Goal: Task Accomplishment & Management: Manage account settings

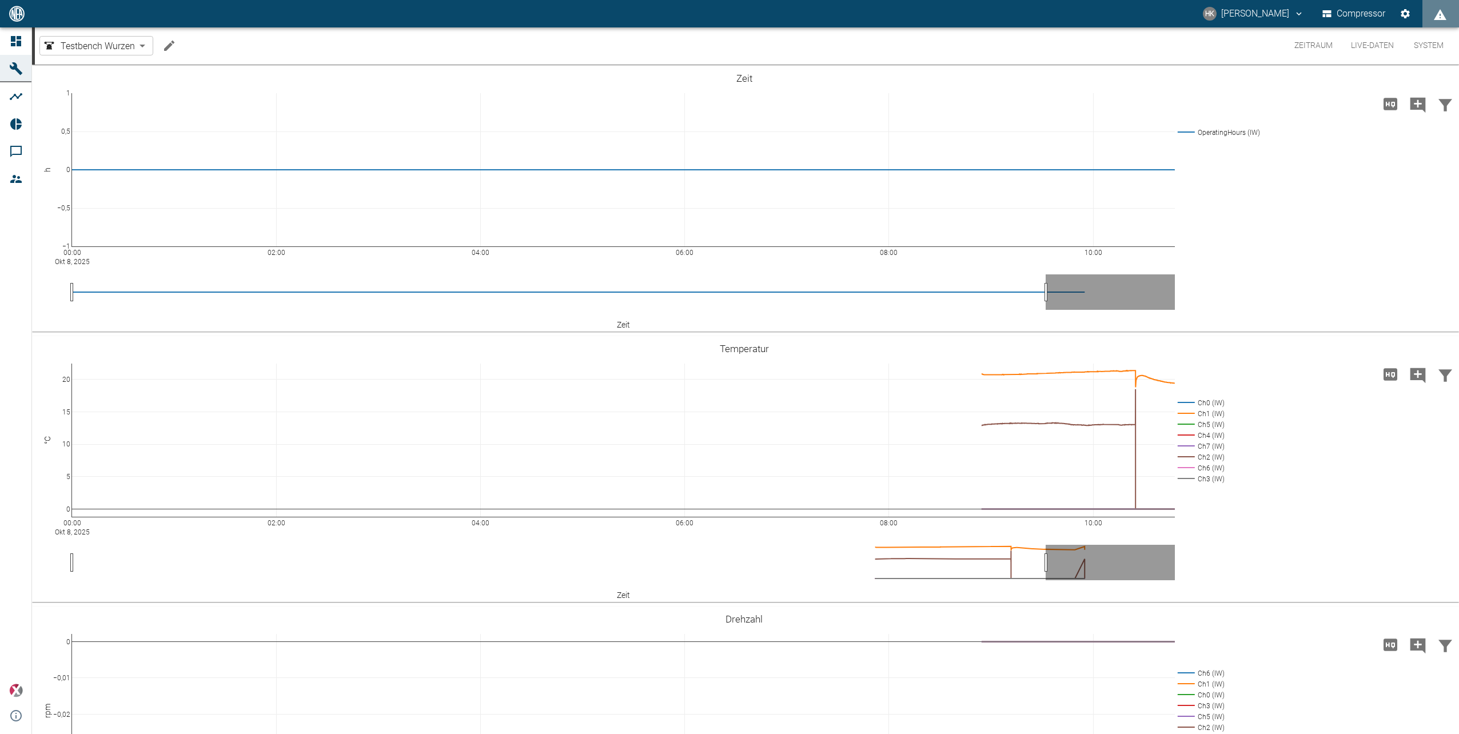
click at [1304, 45] on button "Zeitraum" at bounding box center [1314, 45] width 57 height 37
click at [1426, 48] on button "System" at bounding box center [1428, 45] width 51 height 37
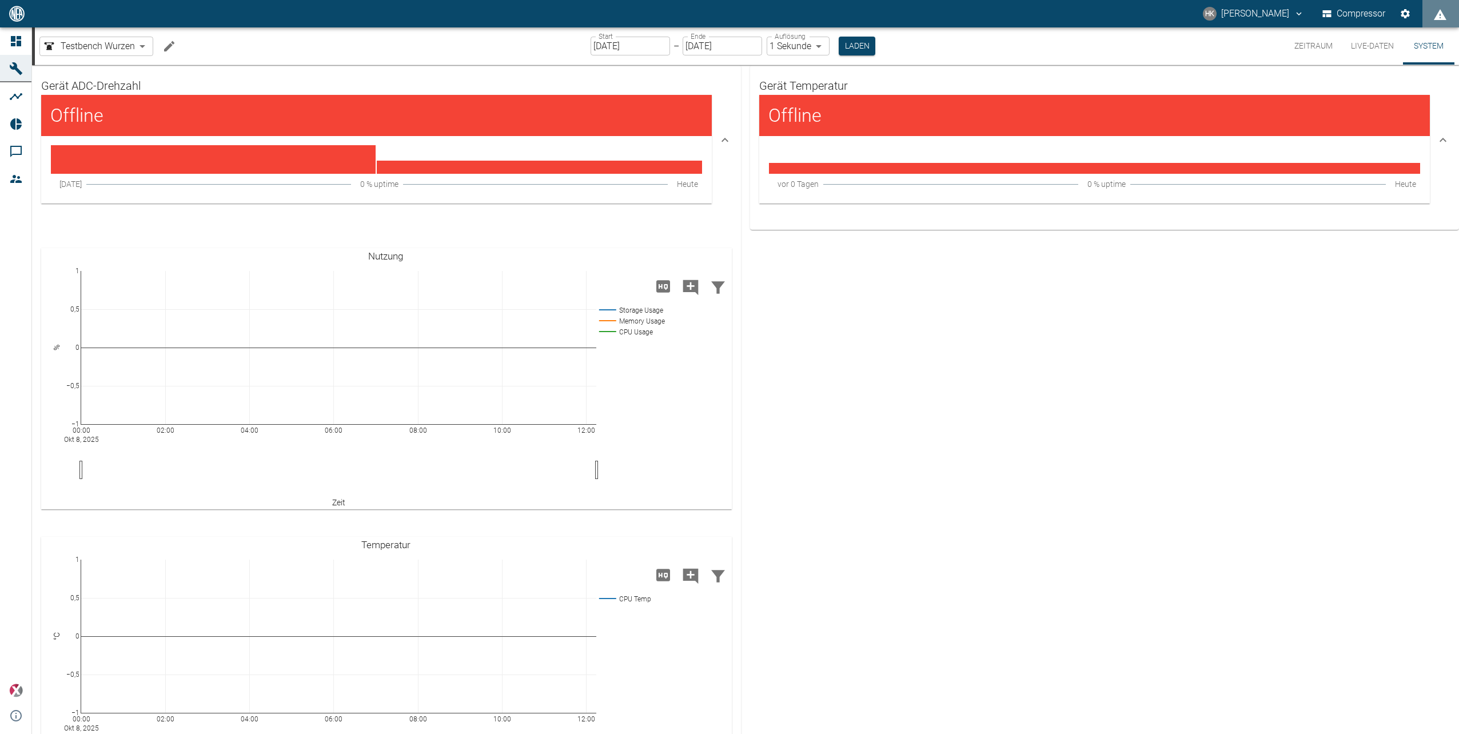
click at [96, 45] on body "HK [PERSON_NAME] Compressor Dashboard Maschinen Analysen Reports Kommentare Mit…" at bounding box center [729, 367] width 1459 height 734
click at [96, 45] on div at bounding box center [729, 367] width 1459 height 734
click at [166, 45] on icon "Machine bearbeiten" at bounding box center [169, 46] width 14 height 14
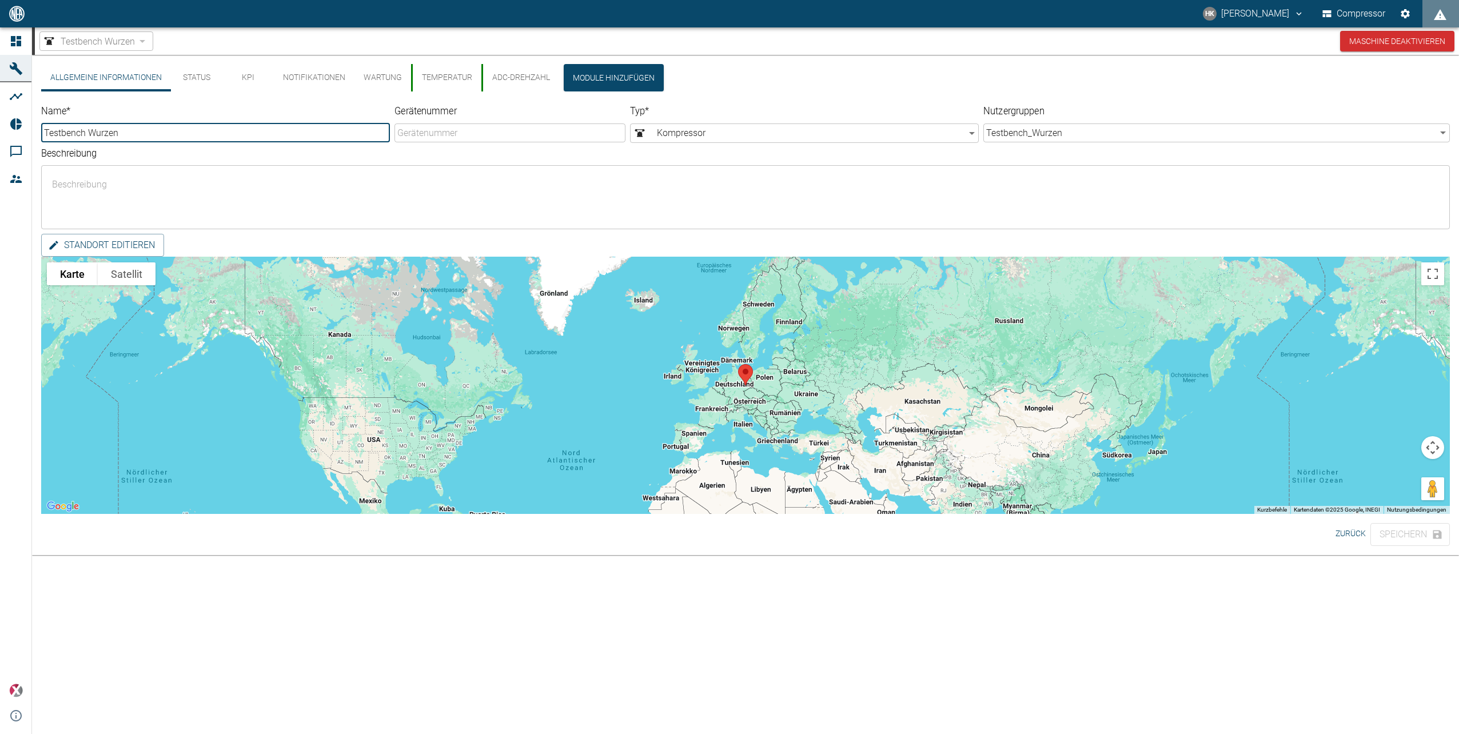
click at [199, 72] on button "Status" at bounding box center [196, 77] width 51 height 27
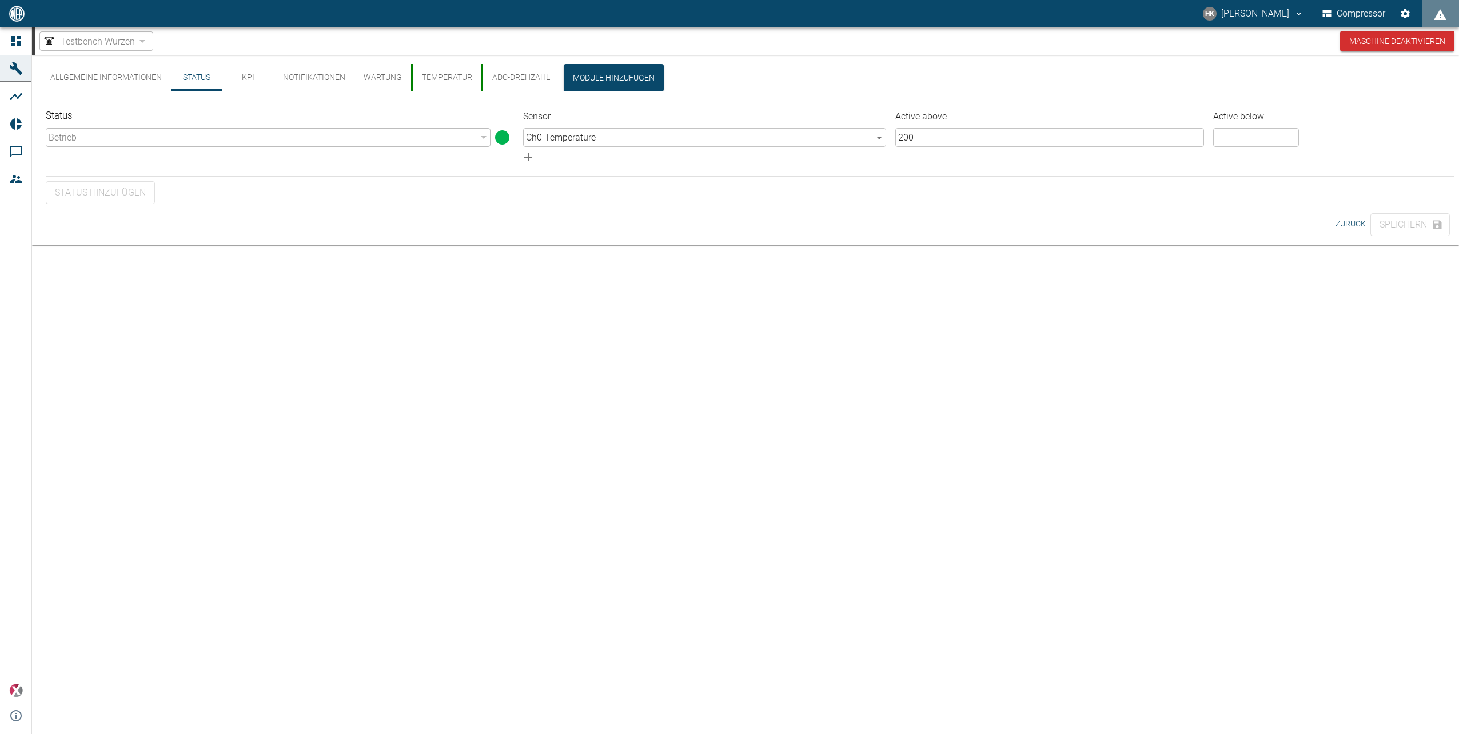
click at [872, 135] on body "HK [PERSON_NAME] Compressor Dashboard Maschinen Analysen Reports Kommentare Mit…" at bounding box center [729, 367] width 1459 height 734
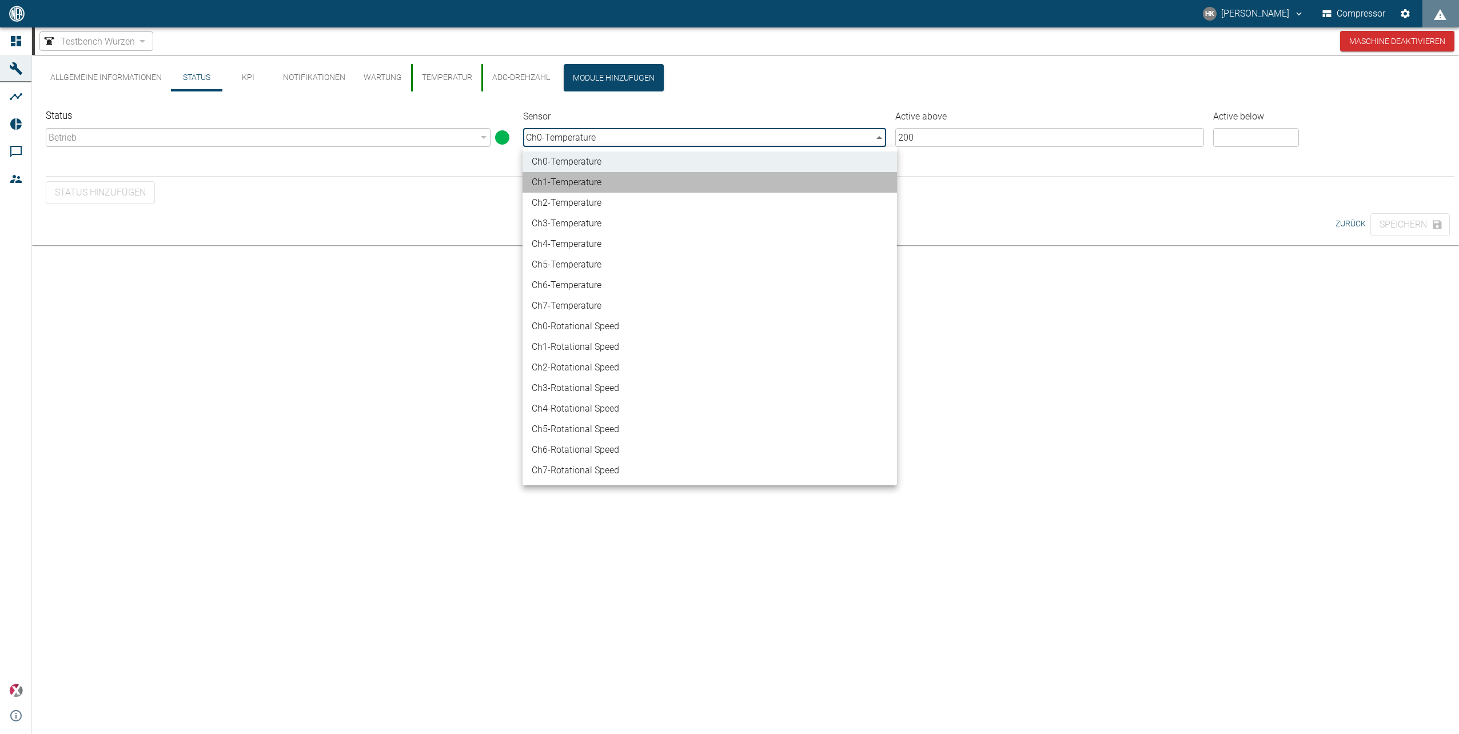
click at [638, 181] on li "Ch1 - Temperature" at bounding box center [710, 182] width 375 height 21
type input "403053cc-b6e5-4306-a06d-6c7235b5ce10"
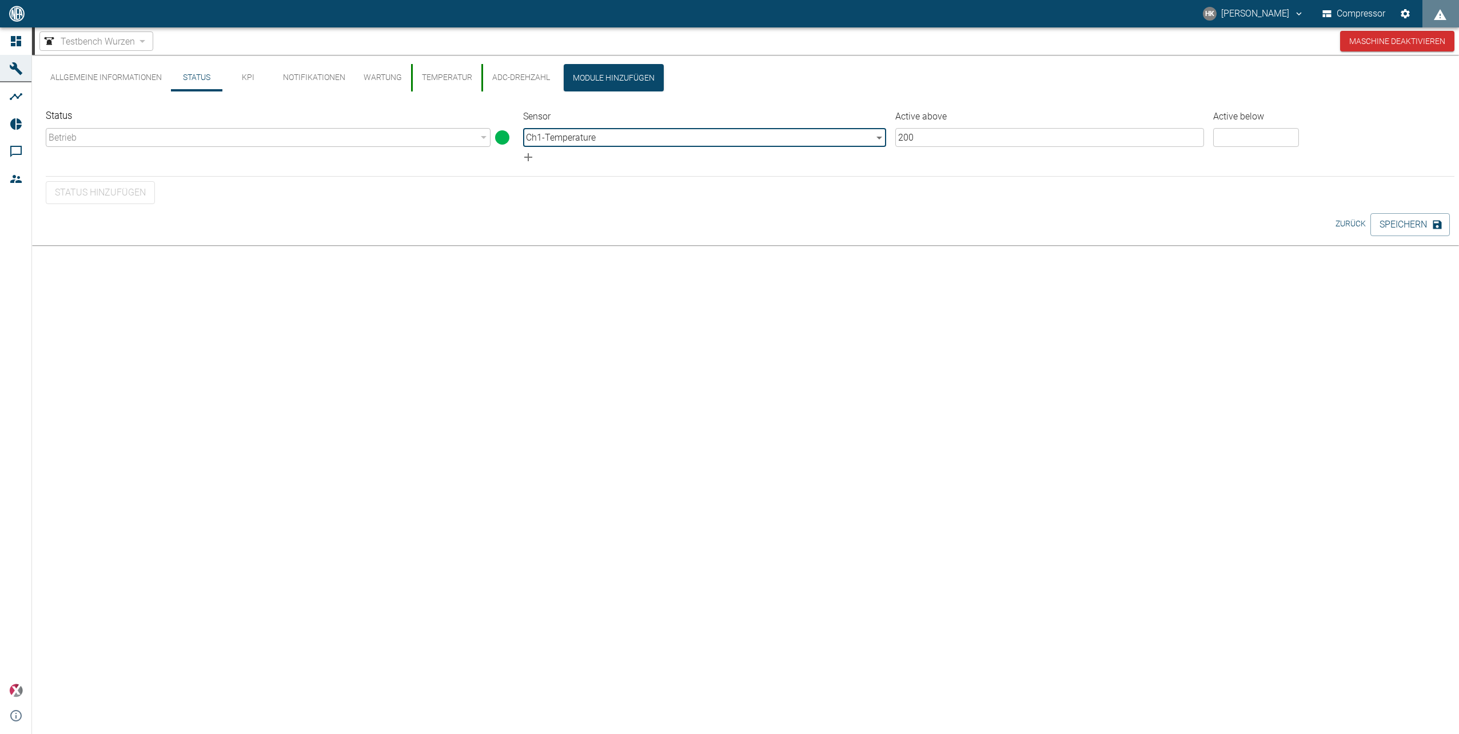
click at [973, 137] on input "200" at bounding box center [1050, 137] width 309 height 19
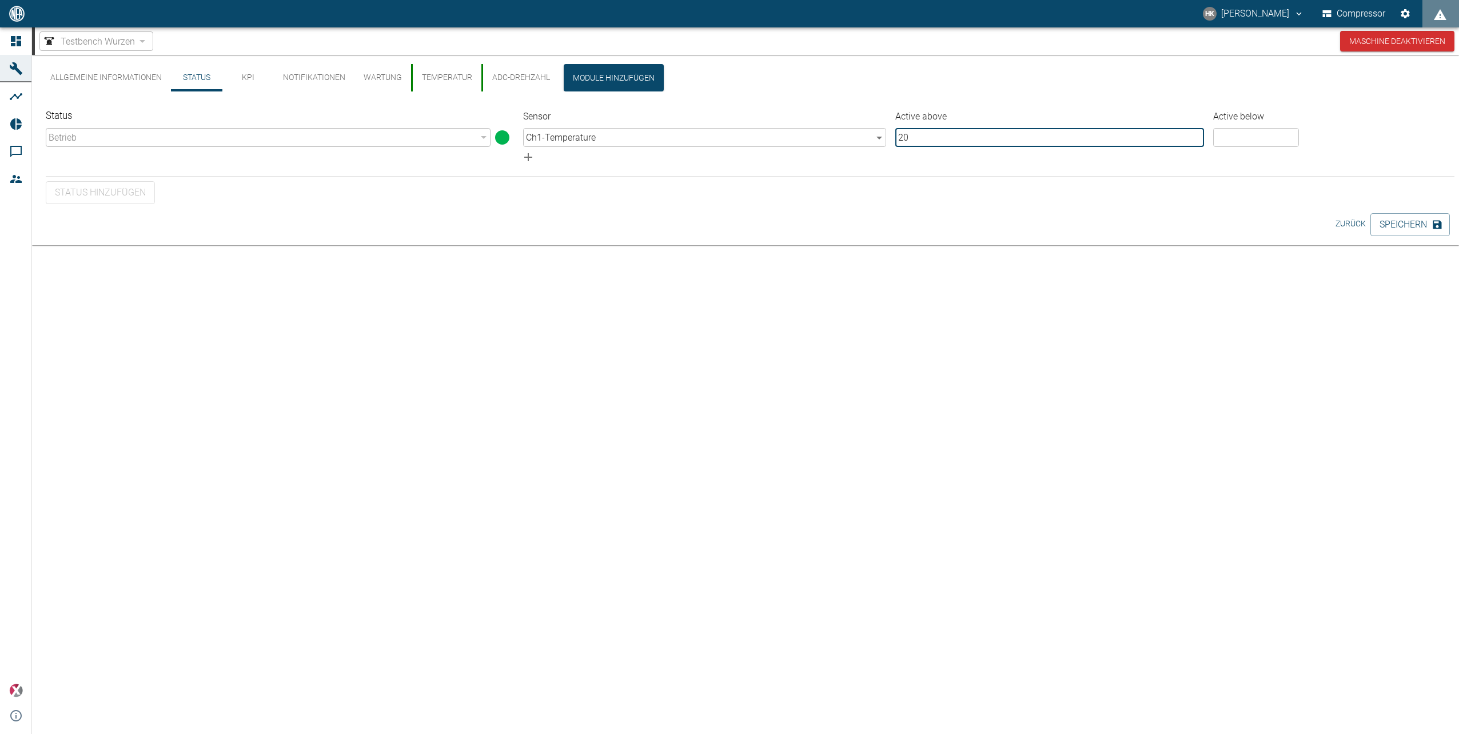
type input "20"
click at [1268, 142] on input "number" at bounding box center [1256, 137] width 86 height 19
click at [1427, 221] on button "Speichern" at bounding box center [1410, 224] width 79 height 23
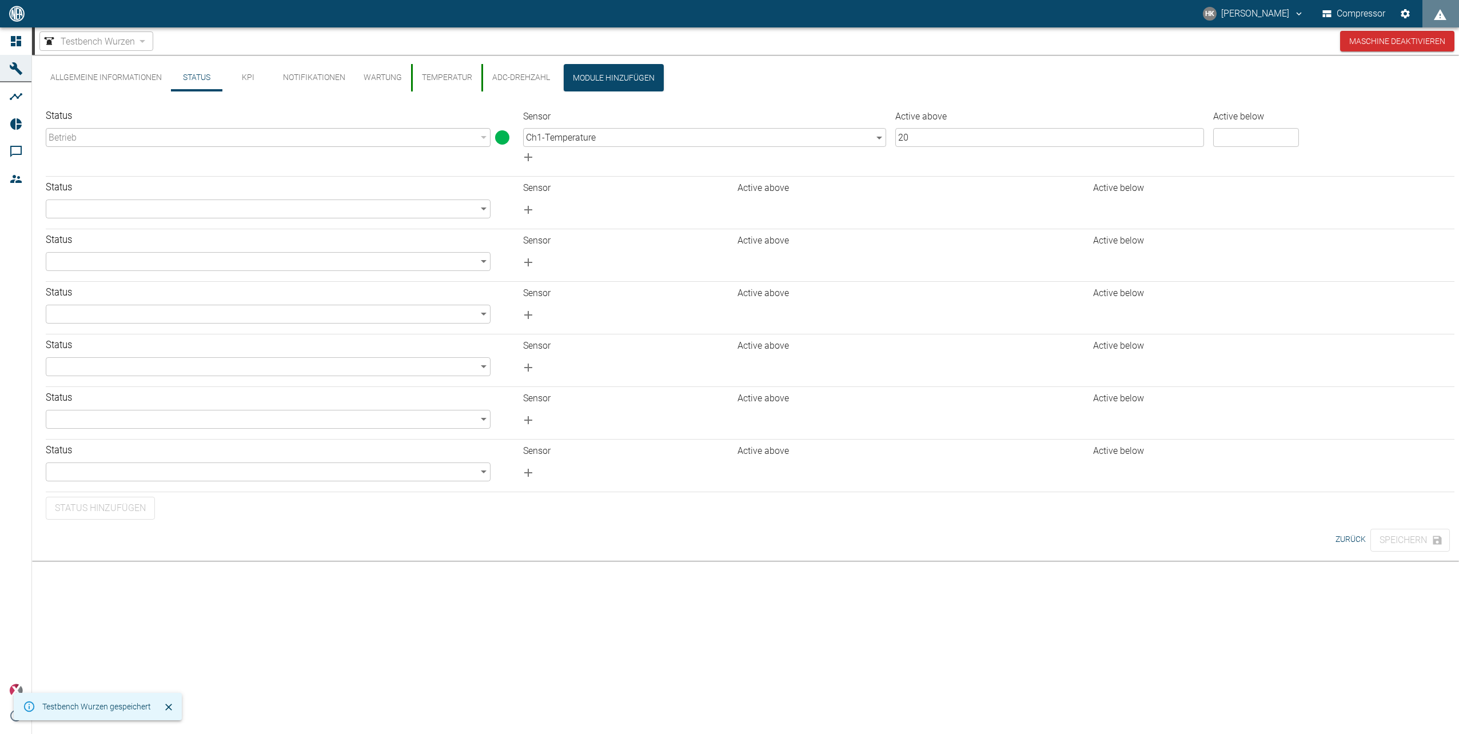
click at [444, 85] on button "Temperatur" at bounding box center [446, 77] width 70 height 27
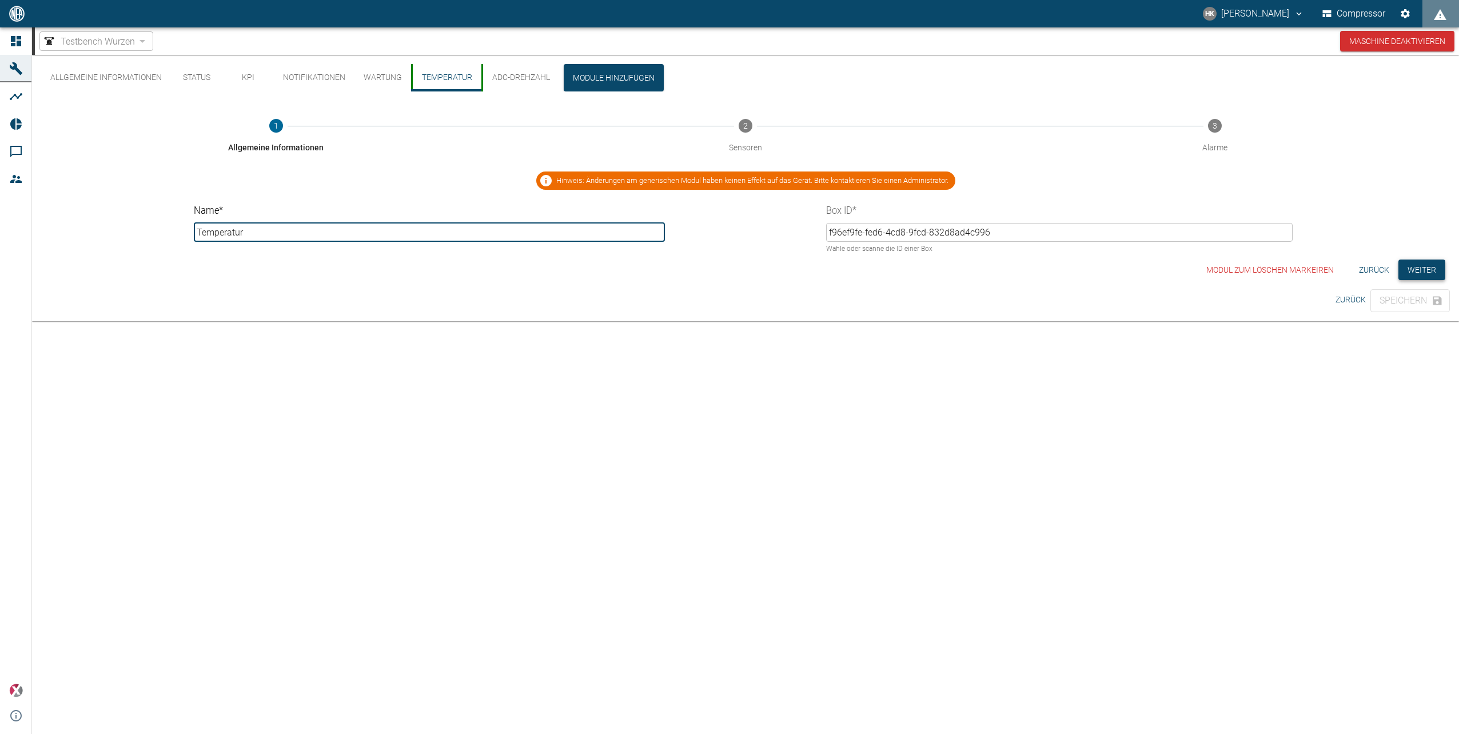
click at [1434, 269] on button "Weiter" at bounding box center [1422, 270] width 47 height 21
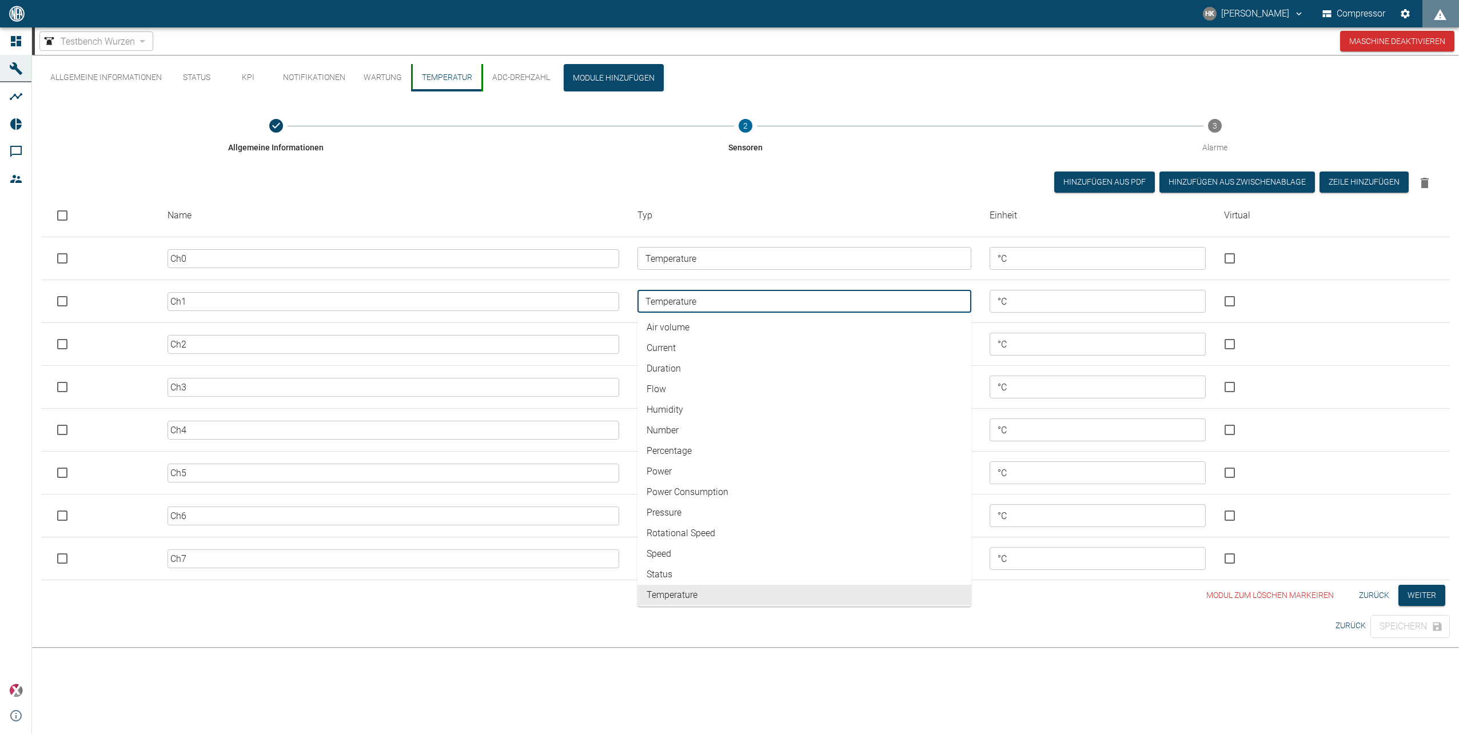
click at [768, 302] on input "Temperature" at bounding box center [803, 301] width 325 height 16
click at [801, 302] on input "Temperature" at bounding box center [803, 301] width 325 height 16
click at [348, 296] on input "Ch1" at bounding box center [393, 301] width 451 height 19
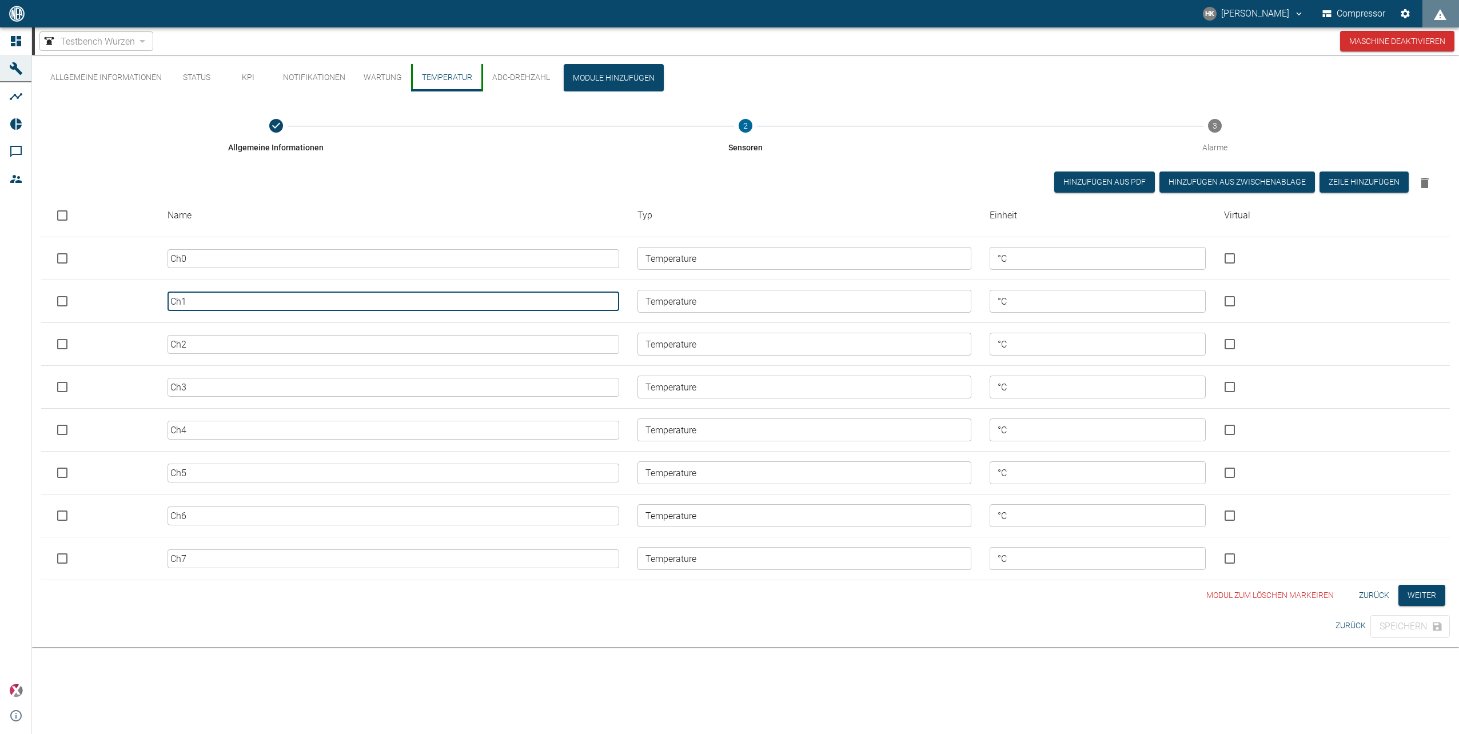
drag, startPoint x: 348, startPoint y: 296, endPoint x: 120, endPoint y: 293, distance: 228.2
click at [121, 293] on tr "Ch1 ​ Temperature ​ °C ​" at bounding box center [745, 301] width 1409 height 43
type input "Ö"
type input "oel"
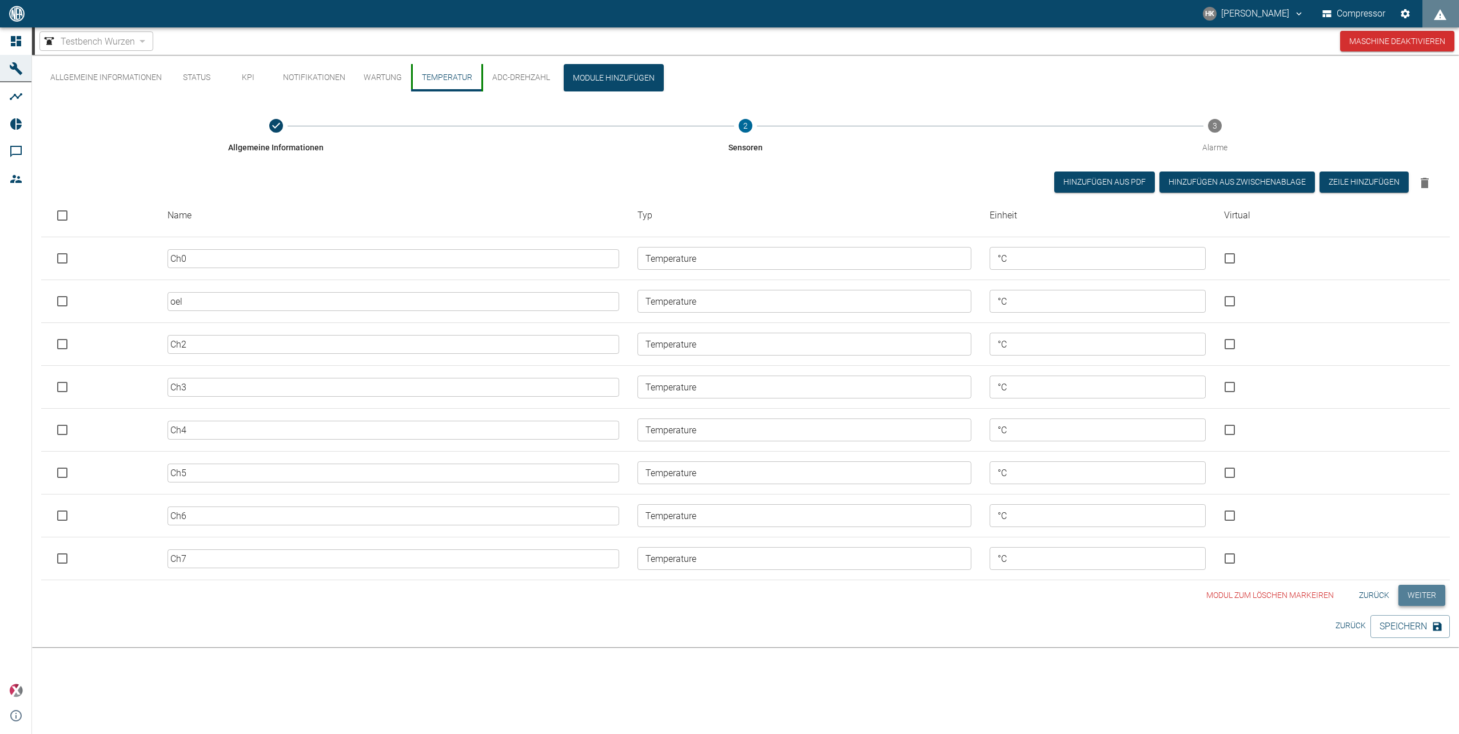
click at [1415, 595] on button "Weiter" at bounding box center [1422, 595] width 47 height 21
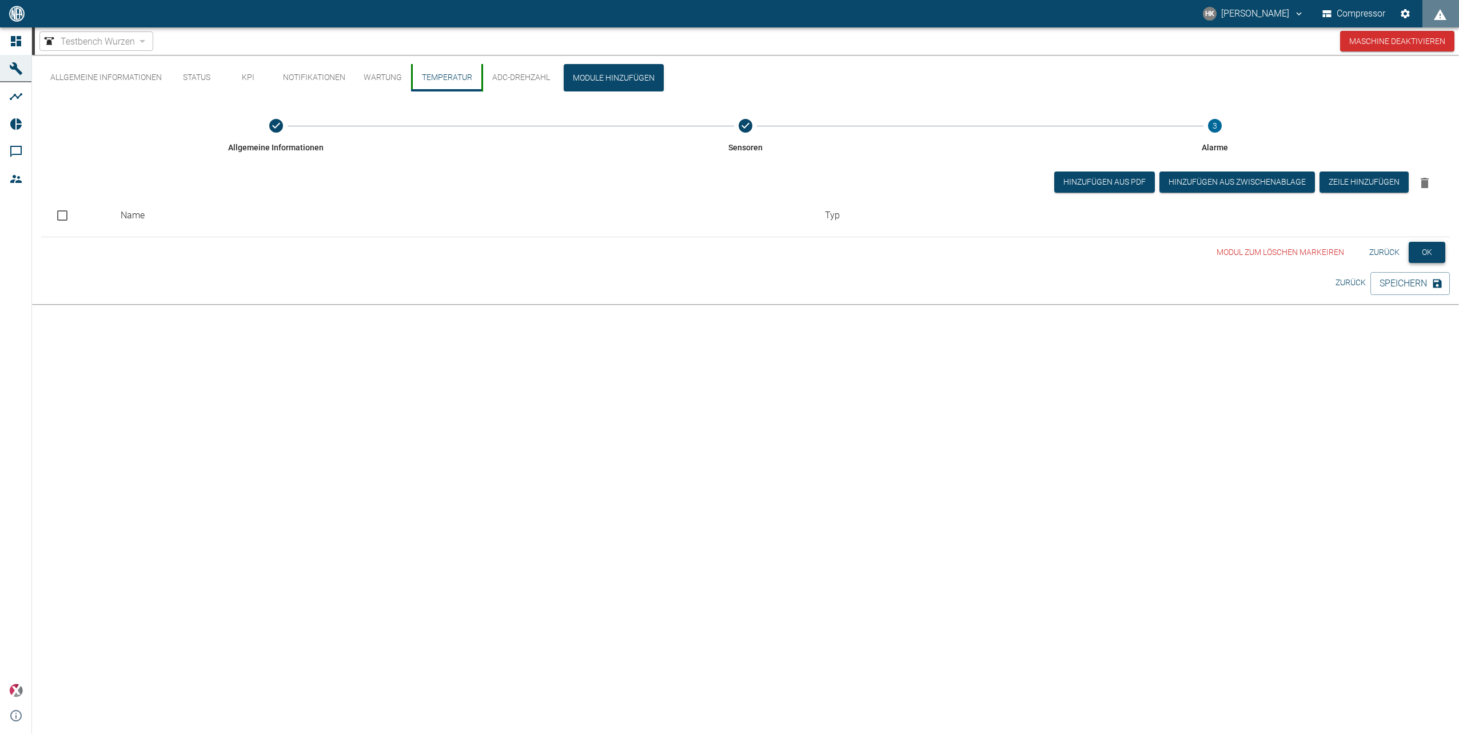
click at [1438, 250] on button "OK" at bounding box center [1427, 252] width 37 height 21
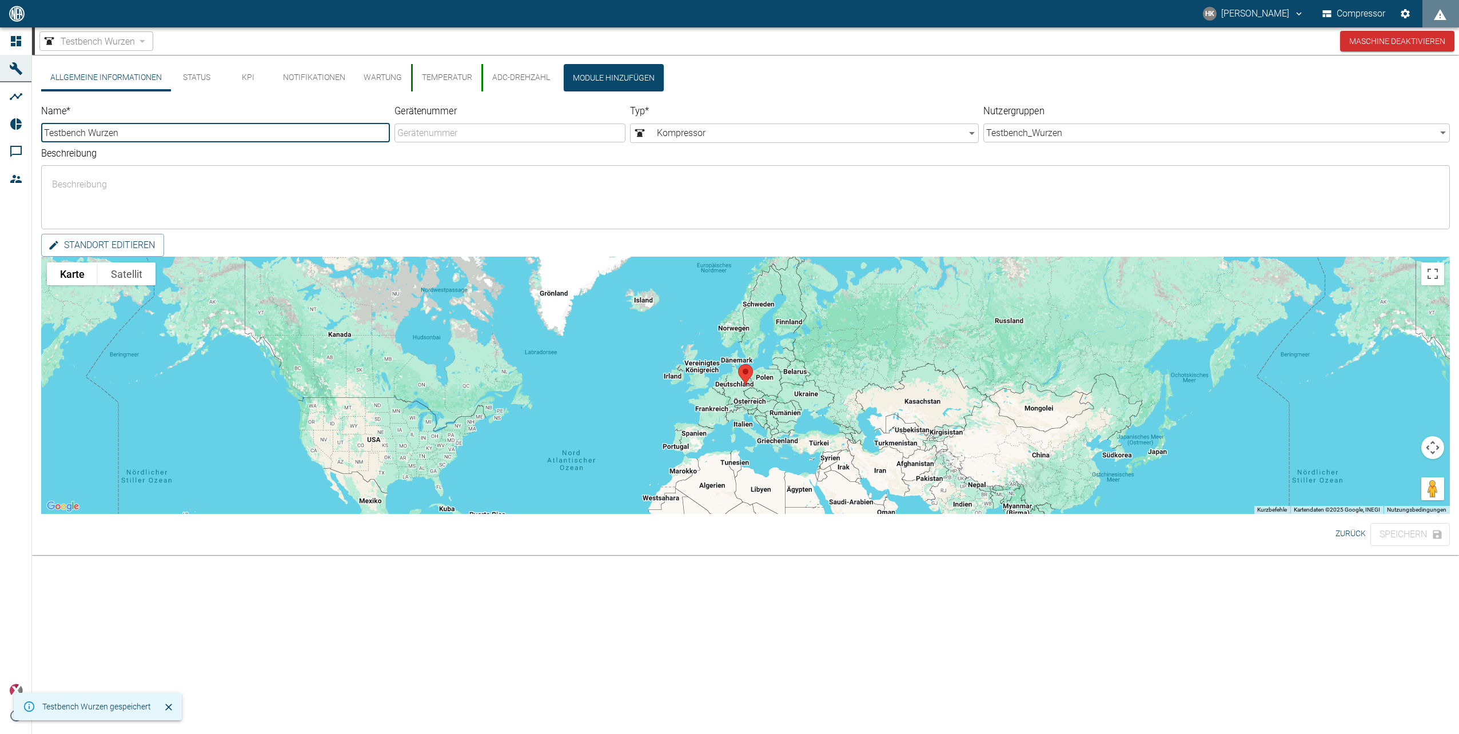
click at [208, 75] on button "Status" at bounding box center [196, 77] width 51 height 27
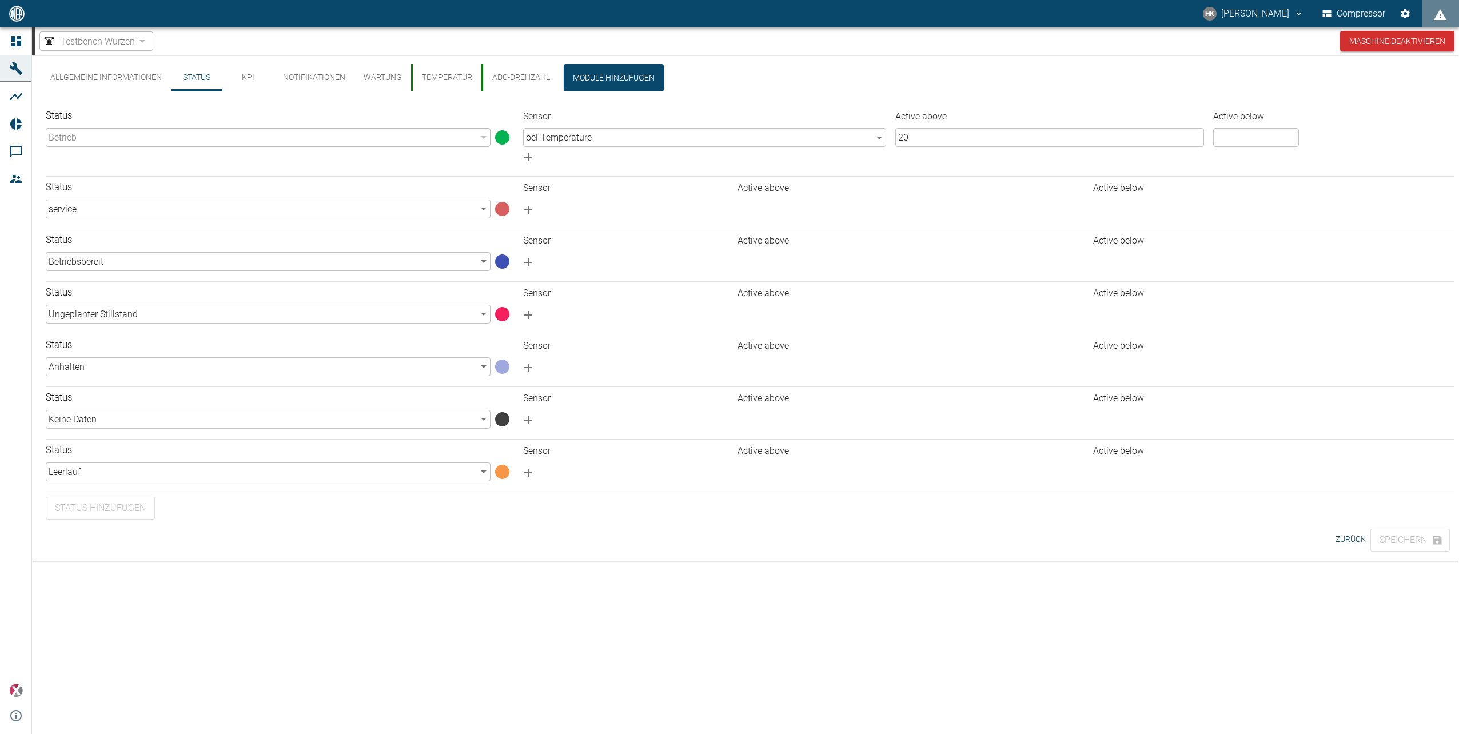
click at [74, 66] on button "Allgemeine Informationen" at bounding box center [106, 77] width 130 height 27
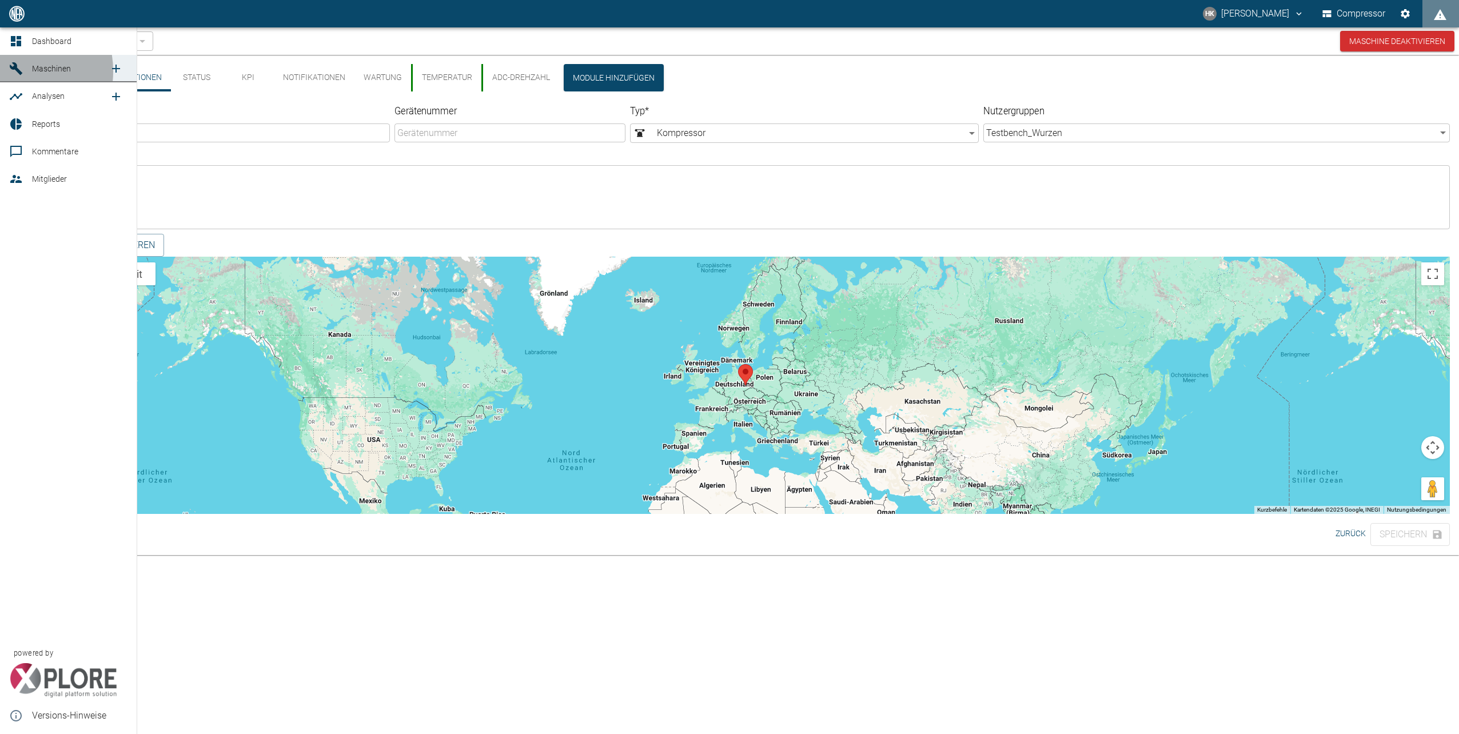
click at [13, 71] on icon at bounding box center [16, 69] width 14 height 14
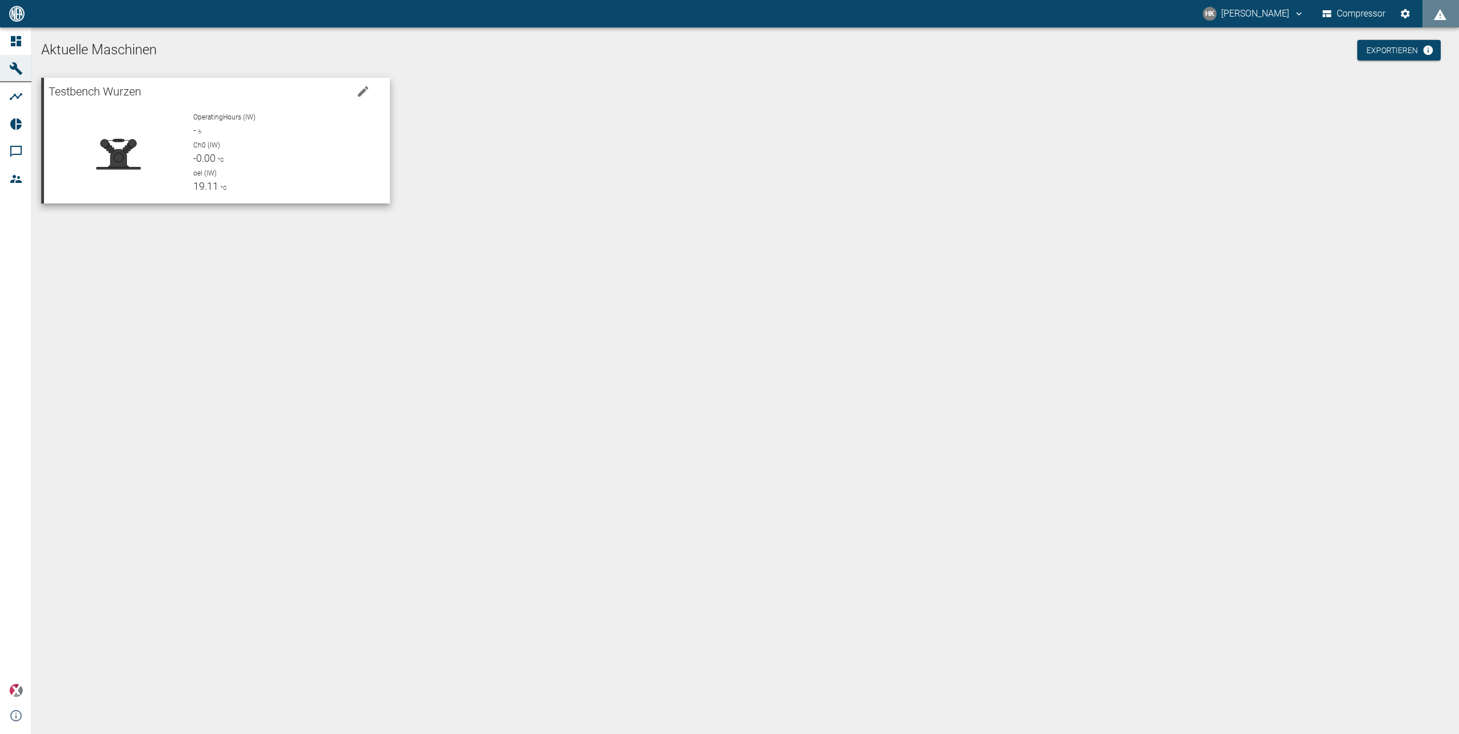
click at [244, 146] on p "Ch0 (IW)" at bounding box center [287, 145] width 188 height 10
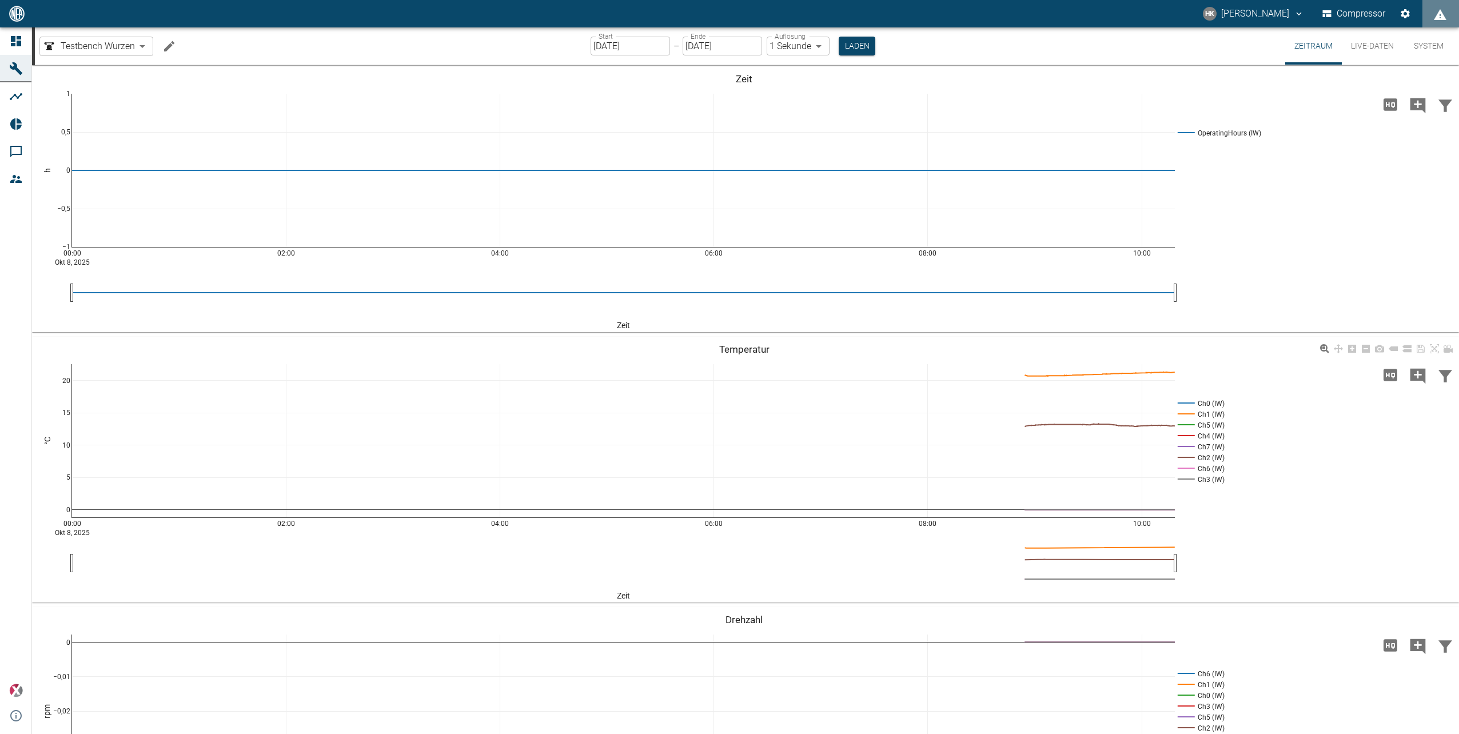
click at [1201, 414] on rect at bounding box center [1199, 414] width 49 height 11
click at [1191, 476] on rect at bounding box center [1199, 479] width 49 height 11
click at [1190, 469] on rect at bounding box center [1199, 468] width 49 height 11
click at [1190, 456] on rect at bounding box center [1199, 457] width 49 height 11
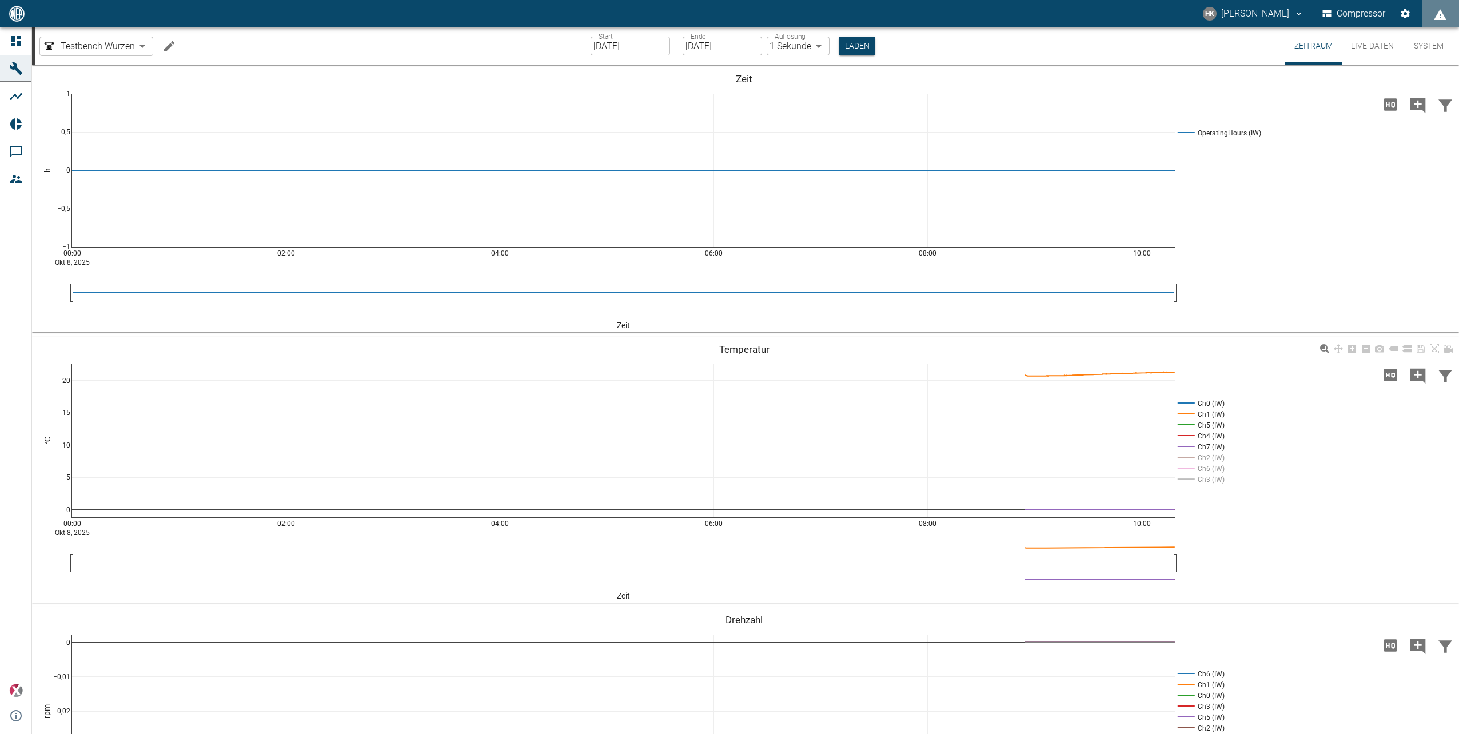
click at [1190, 442] on rect at bounding box center [1199, 446] width 49 height 11
click at [1189, 431] on rect at bounding box center [1199, 436] width 49 height 11
click at [1189, 426] on rect at bounding box center [1199, 425] width 49 height 11
click at [1189, 401] on rect at bounding box center [1199, 403] width 49 height 11
click at [1189, 456] on rect at bounding box center [1199, 457] width 49 height 11
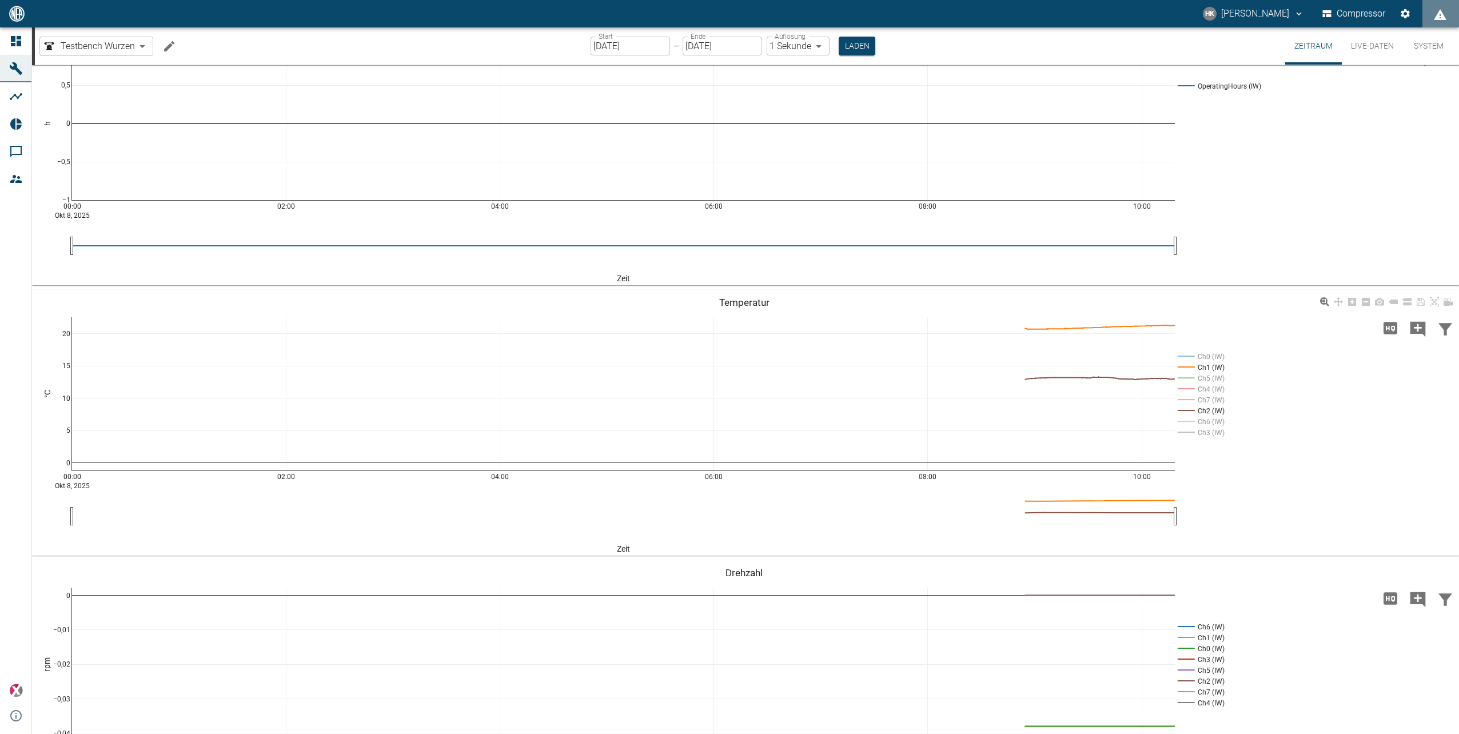
scroll to position [144, 0]
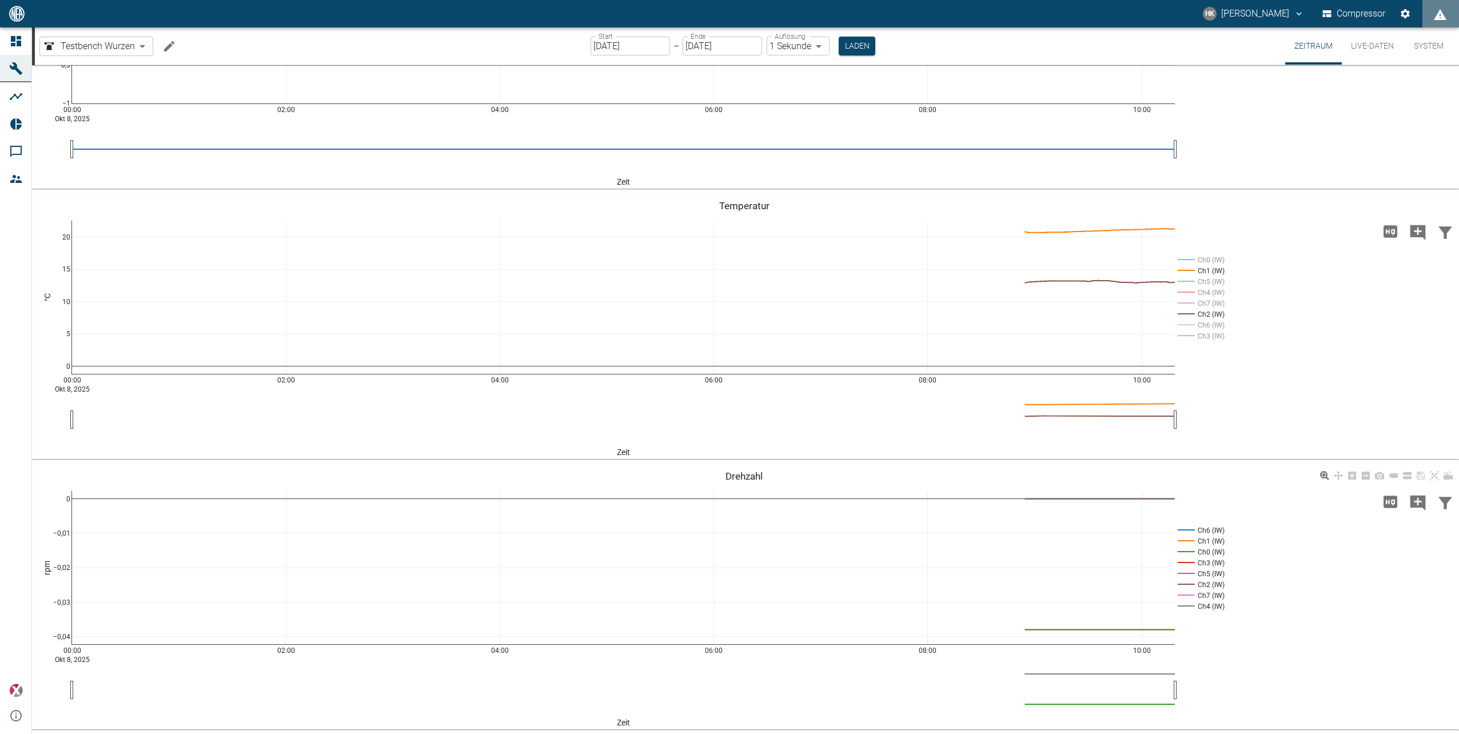
click at [1187, 532] on rect at bounding box center [1199, 530] width 49 height 11
click at [1189, 593] on rect at bounding box center [1199, 595] width 49 height 11
click at [1189, 574] on rect at bounding box center [1199, 573] width 49 height 11
click at [1188, 606] on rect at bounding box center [1199, 606] width 49 height 11
click at [1189, 562] on rect at bounding box center [1199, 563] width 49 height 11
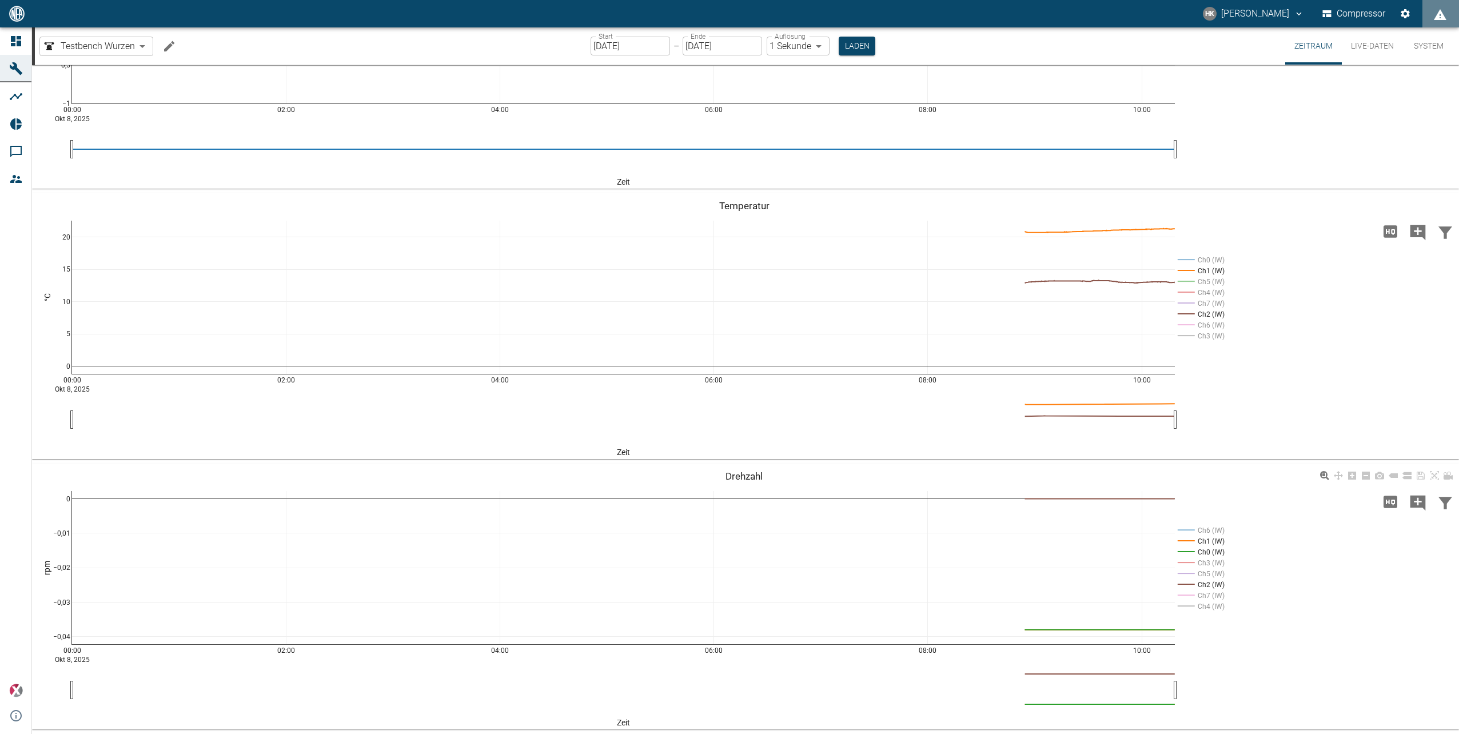
click at [1189, 584] on rect at bounding box center [1199, 584] width 49 height 11
click at [1186, 586] on rect at bounding box center [1199, 584] width 49 height 11
click at [1188, 554] on rect at bounding box center [1199, 552] width 49 height 11
click at [847, 40] on button "Laden" at bounding box center [857, 46] width 37 height 19
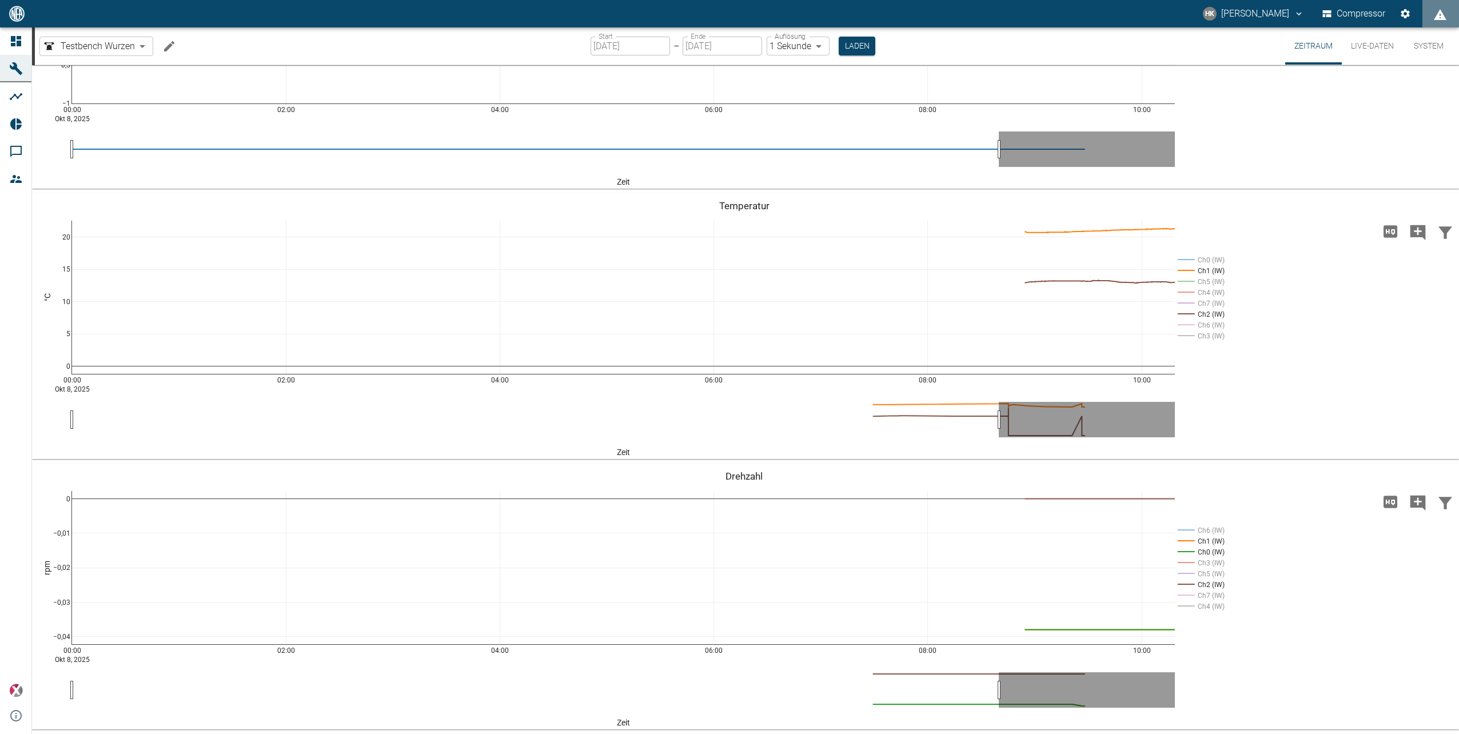
click at [1352, 46] on button "Live-Daten" at bounding box center [1372, 45] width 61 height 37
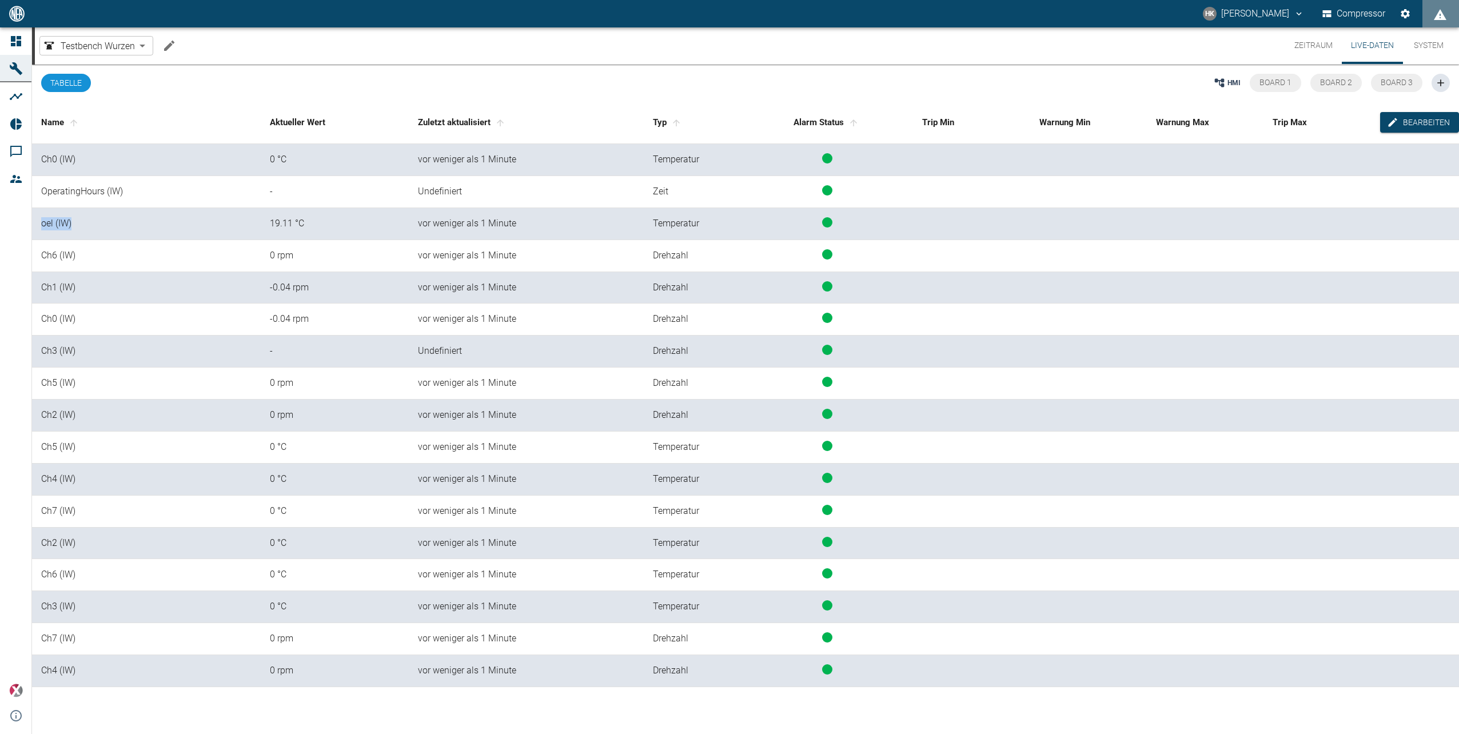
drag, startPoint x: 37, startPoint y: 222, endPoint x: 79, endPoint y: 225, distance: 42.4
click at [79, 225] on td "oel (IW)" at bounding box center [146, 224] width 229 height 32
click at [416, 226] on td "vor weniger als 1 Minute" at bounding box center [526, 224] width 234 height 32
click at [1437, 116] on button "Bearbeiten" at bounding box center [1419, 122] width 79 height 21
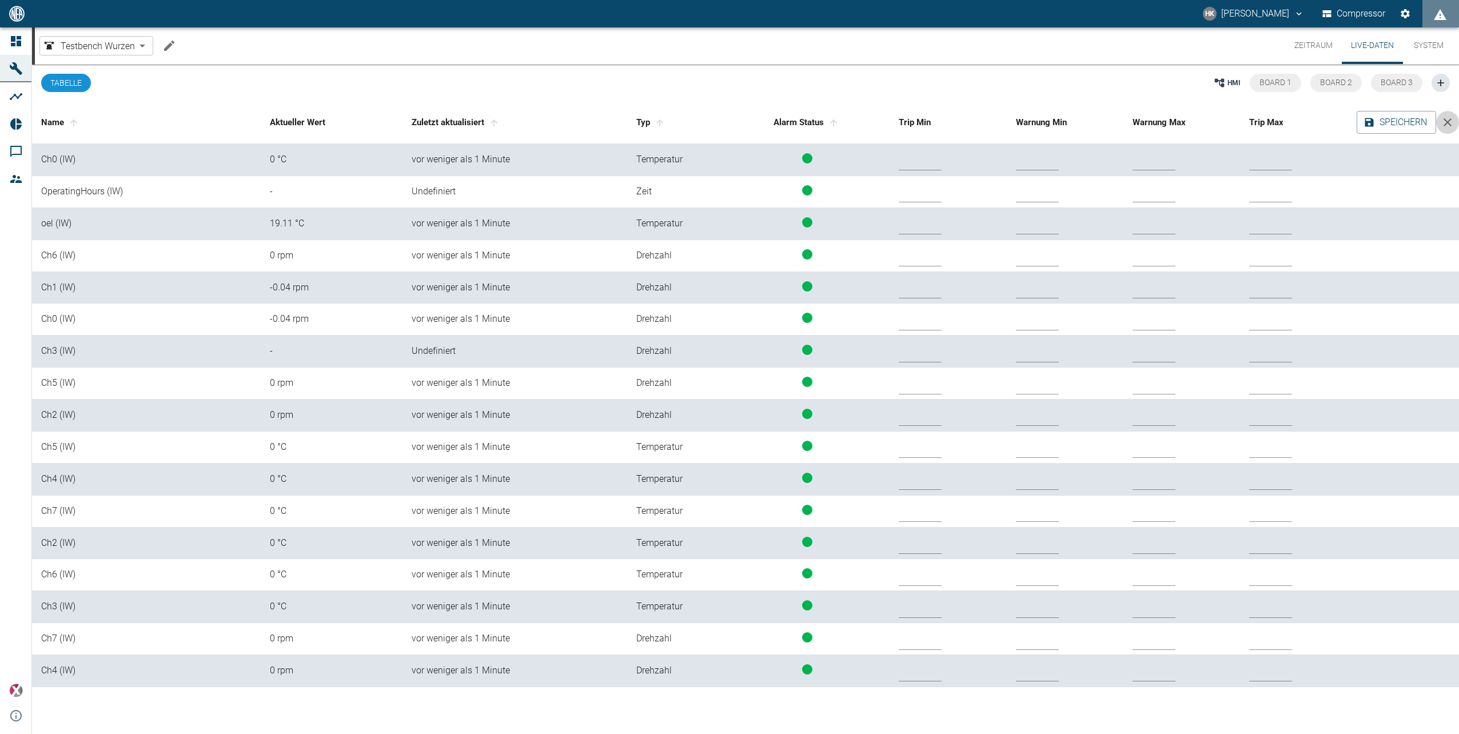
click at [1446, 126] on icon "close" at bounding box center [1448, 123] width 14 height 14
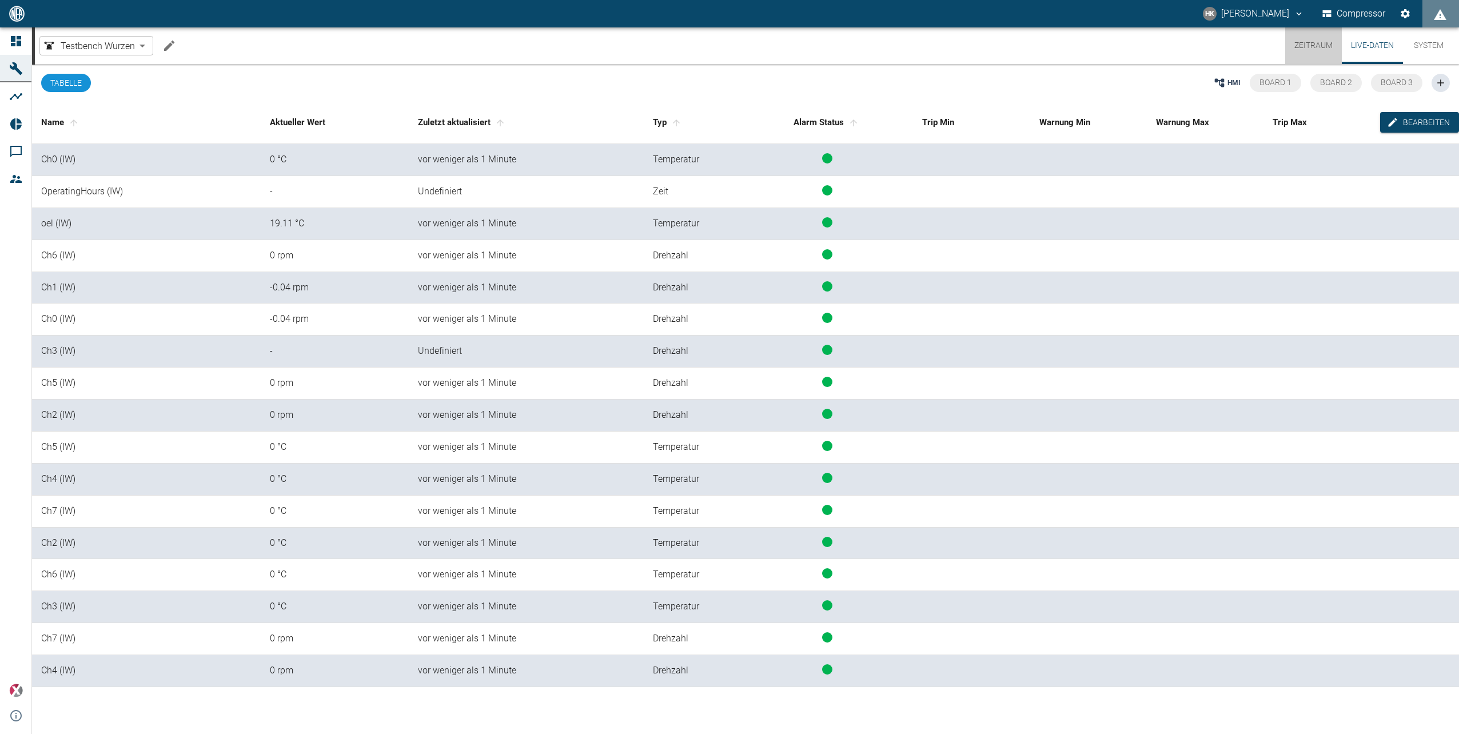
click at [1324, 41] on button "Zeitraum" at bounding box center [1314, 45] width 57 height 37
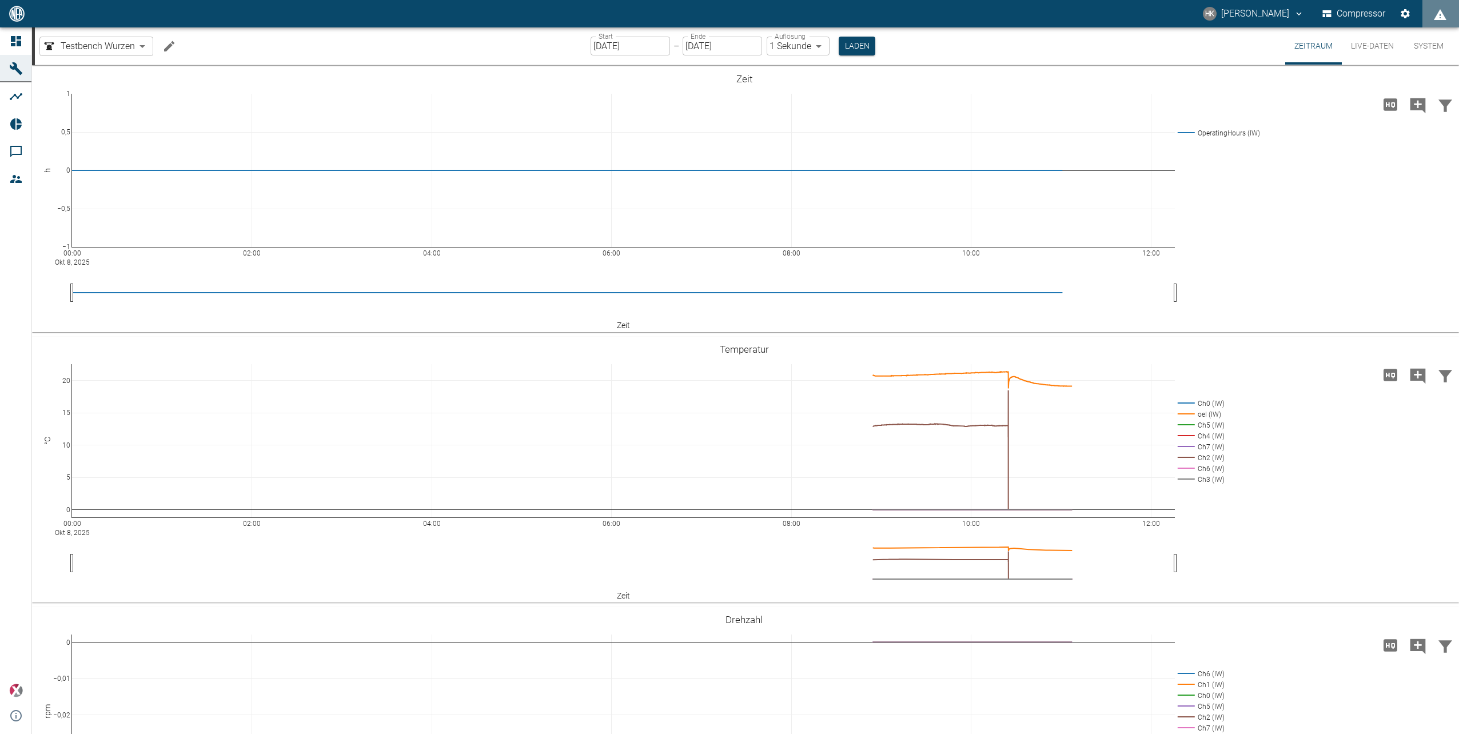
click at [1418, 39] on button "System" at bounding box center [1428, 45] width 51 height 37
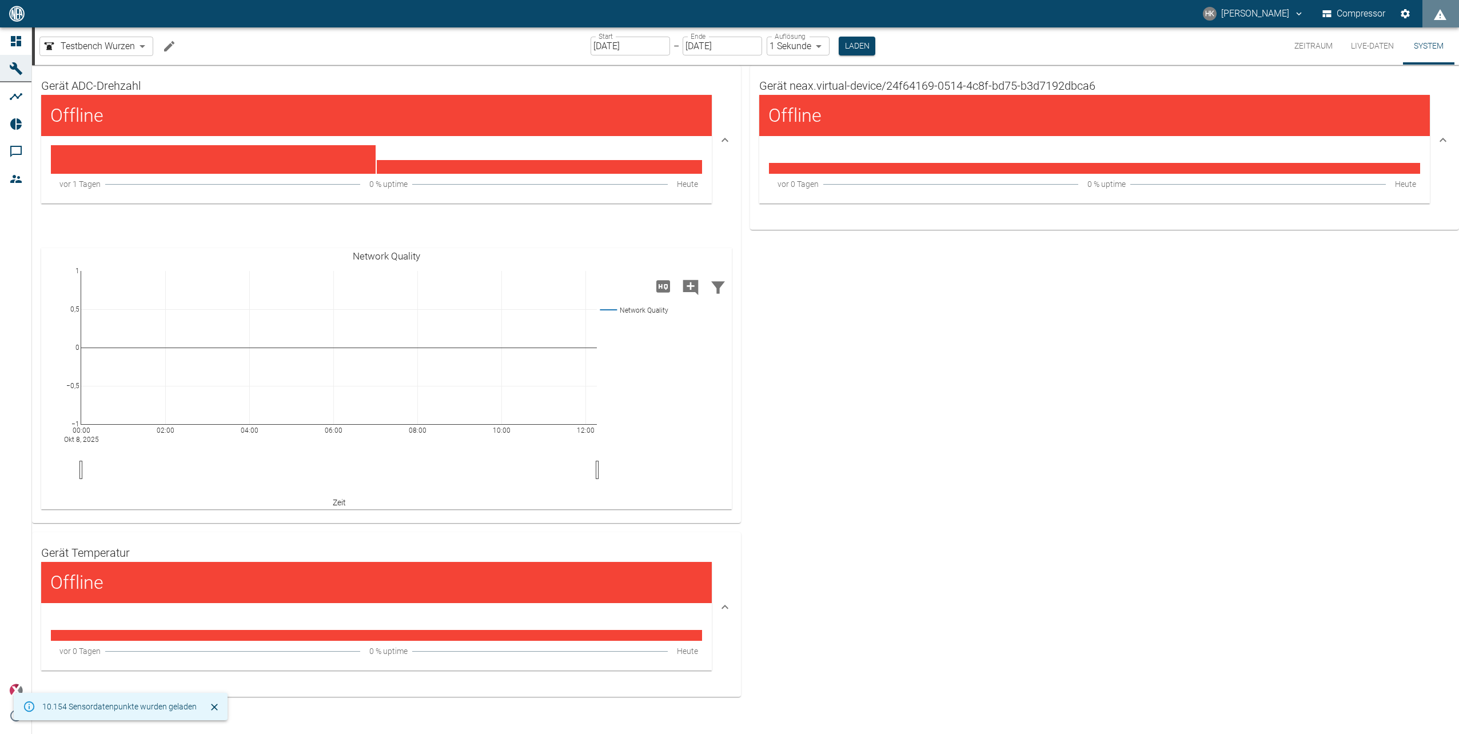
click at [1391, 43] on button "Live-Daten" at bounding box center [1372, 45] width 61 height 37
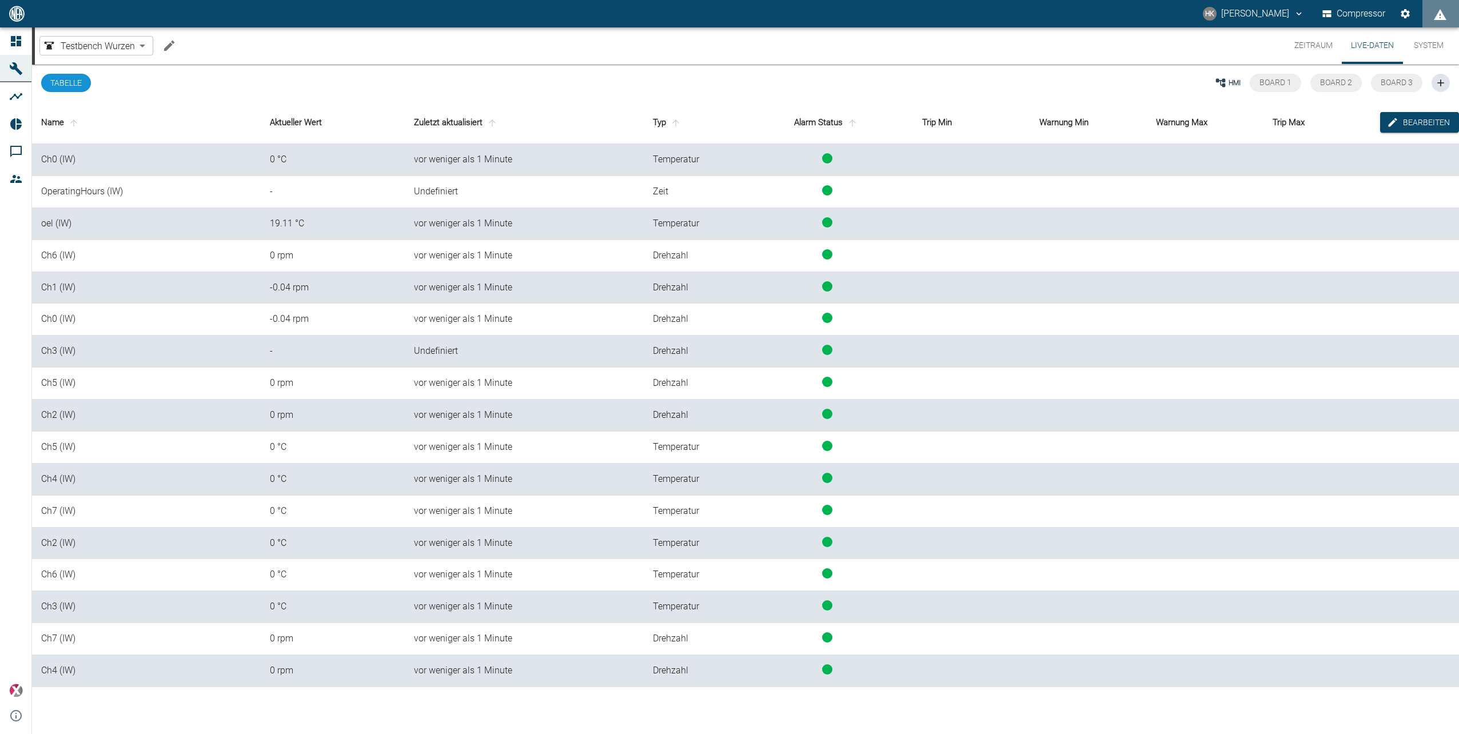
click at [163, 45] on icon "Machine bearbeiten" at bounding box center [169, 46] width 14 height 14
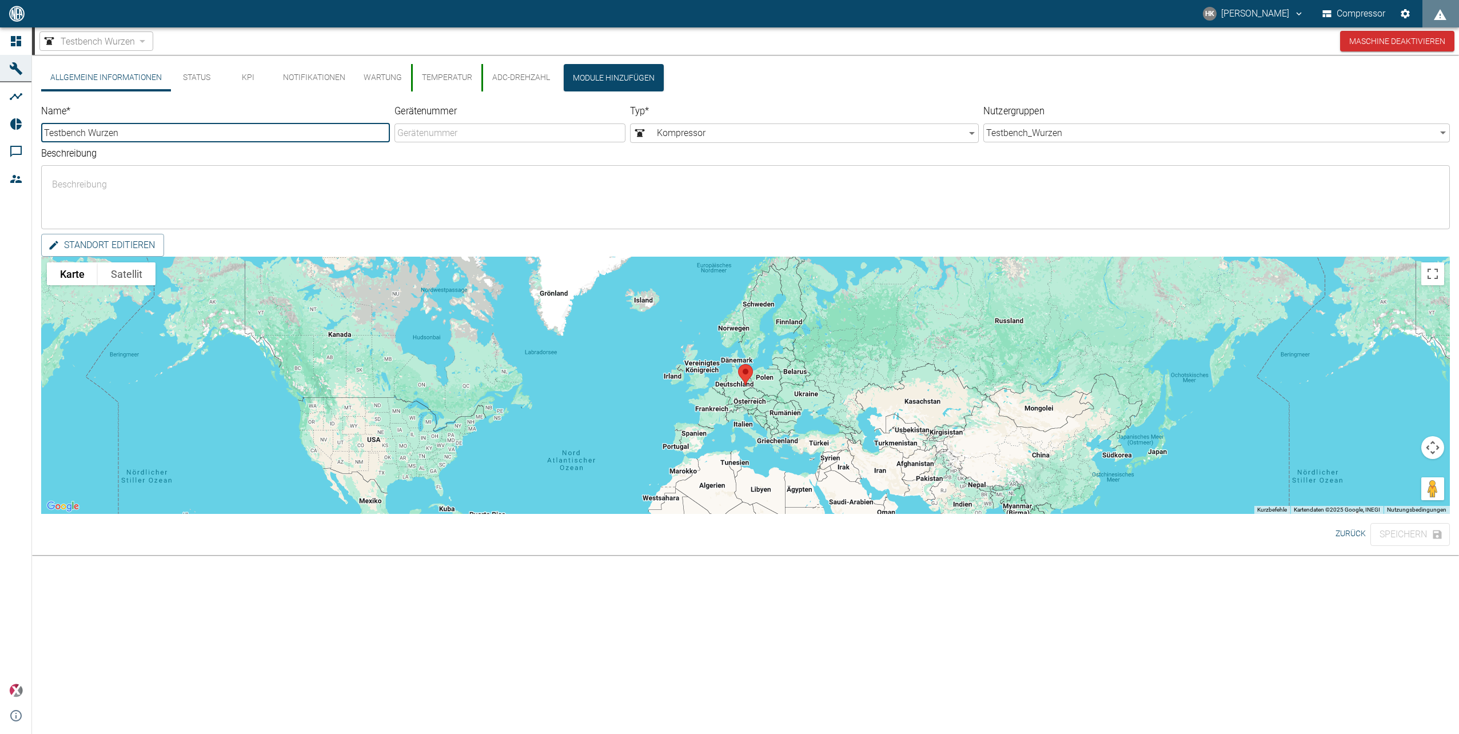
click at [457, 75] on button "Temperatur" at bounding box center [446, 77] width 70 height 27
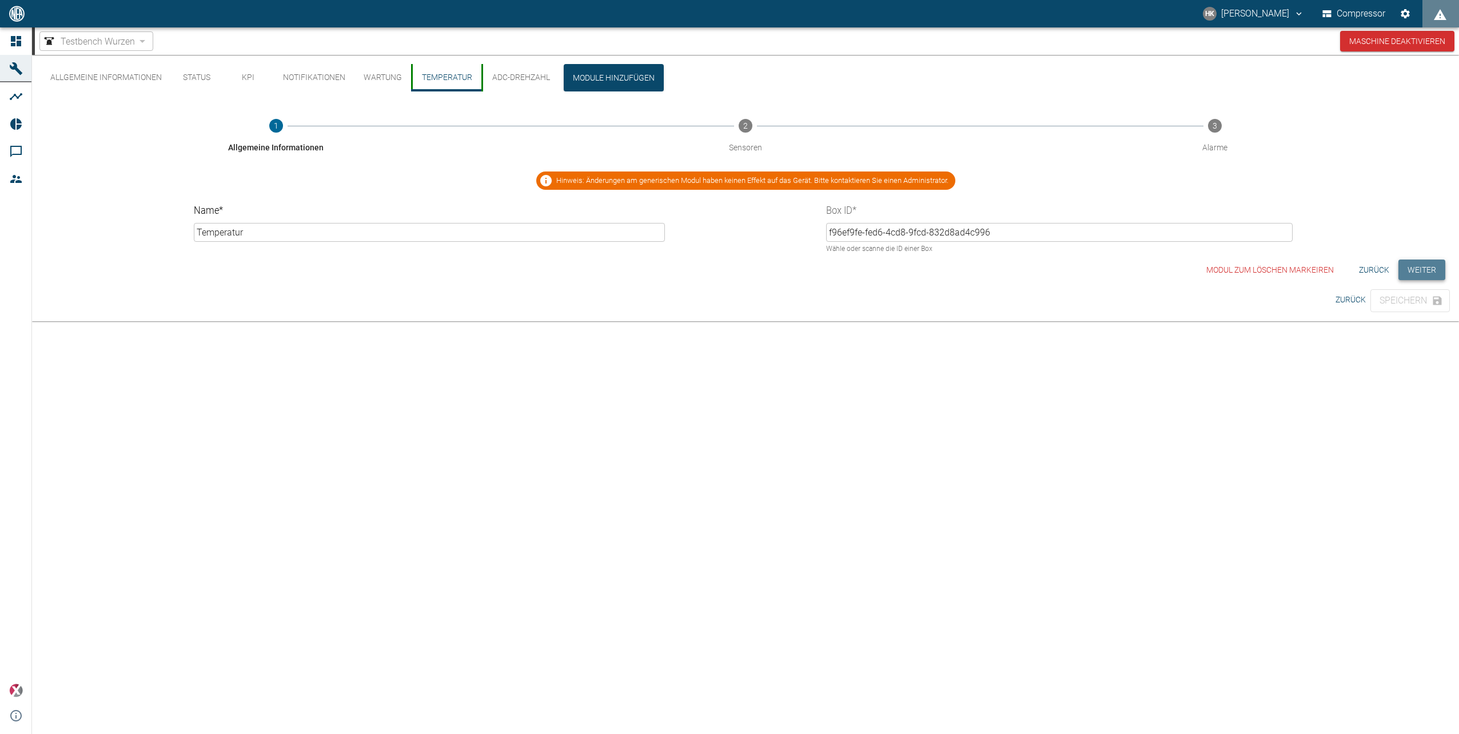
click at [1428, 267] on button "Weiter" at bounding box center [1422, 270] width 47 height 21
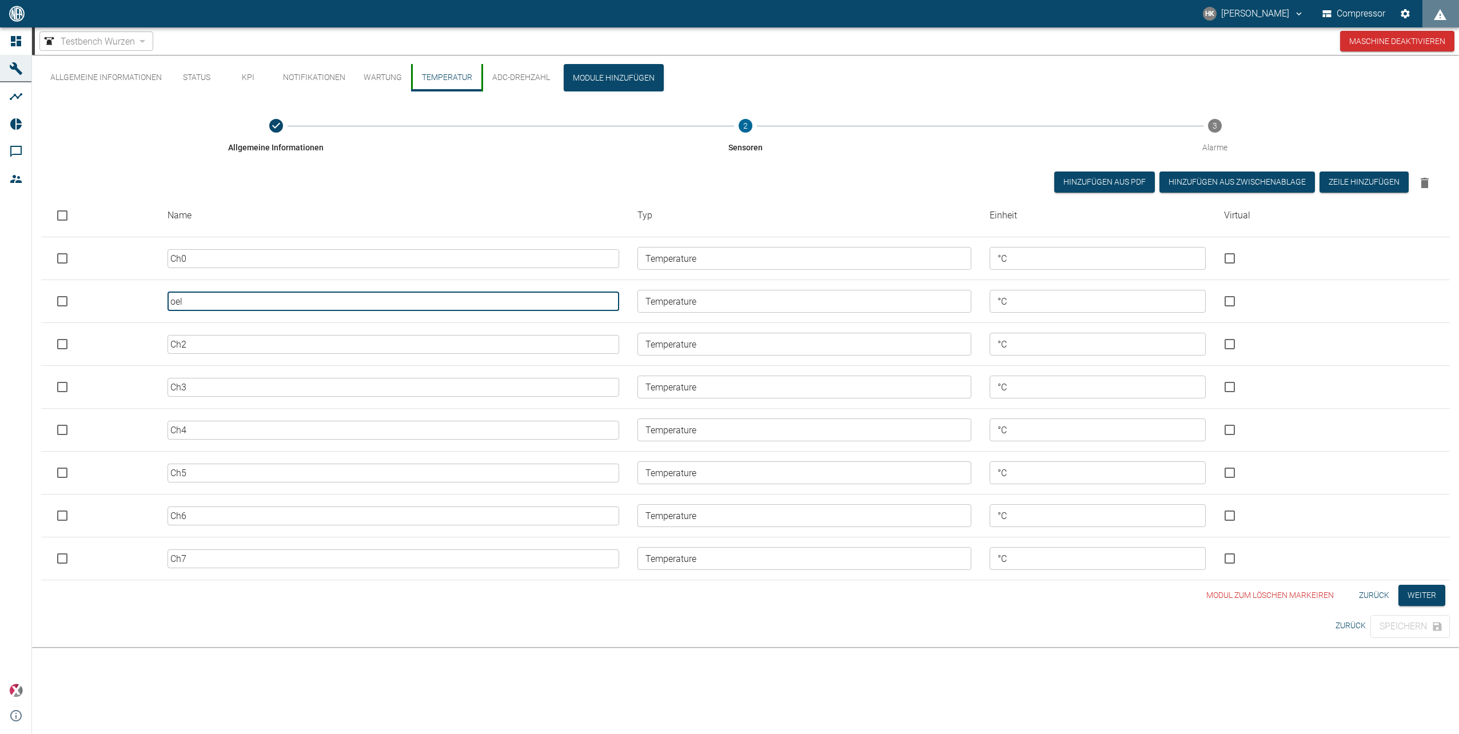
drag, startPoint x: 258, startPoint y: 304, endPoint x: 101, endPoint y: 299, distance: 156.8
click at [101, 299] on tr "oel ​ Temperature ​ °C ​" at bounding box center [745, 301] width 1409 height 43
type input "Oil-Temperature"
click at [580, 175] on div "Hinzufügen aus PDF Hinzufügen Aus Zwischenablage Zeile hinzufügen" at bounding box center [743, 180] width 1386 height 27
click at [1410, 591] on button "Weiter" at bounding box center [1422, 595] width 47 height 21
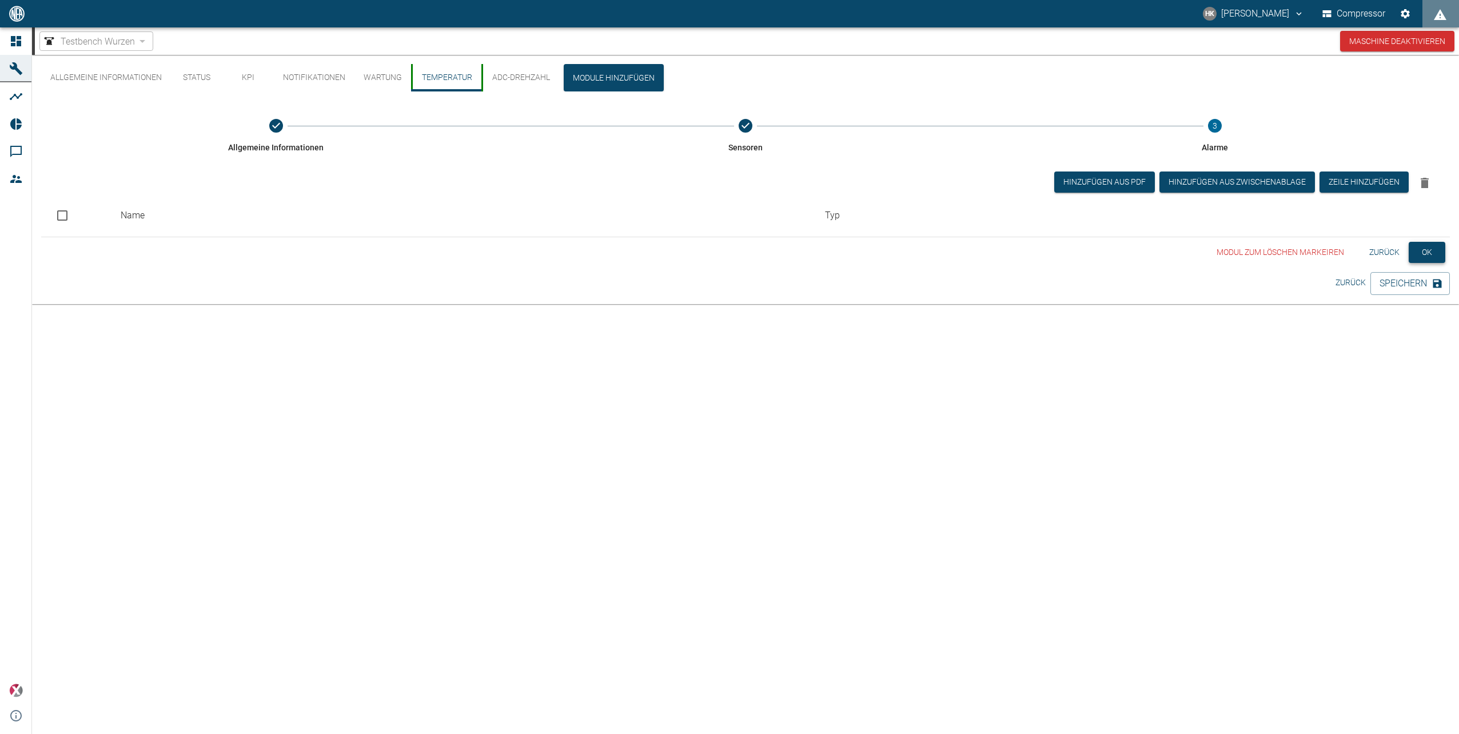
click at [1433, 254] on button "OK" at bounding box center [1427, 252] width 37 height 21
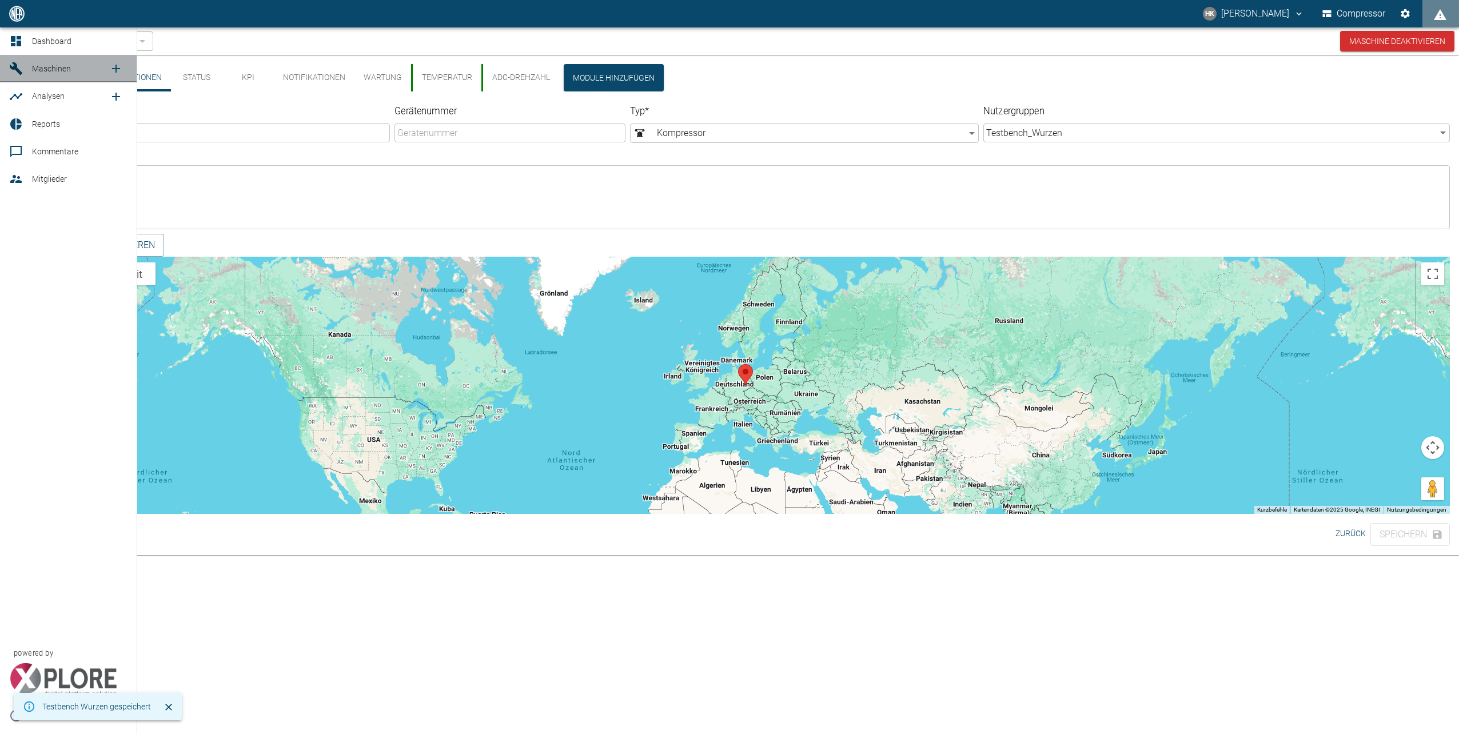
click at [38, 73] on span "Maschinen" at bounding box center [51, 68] width 39 height 9
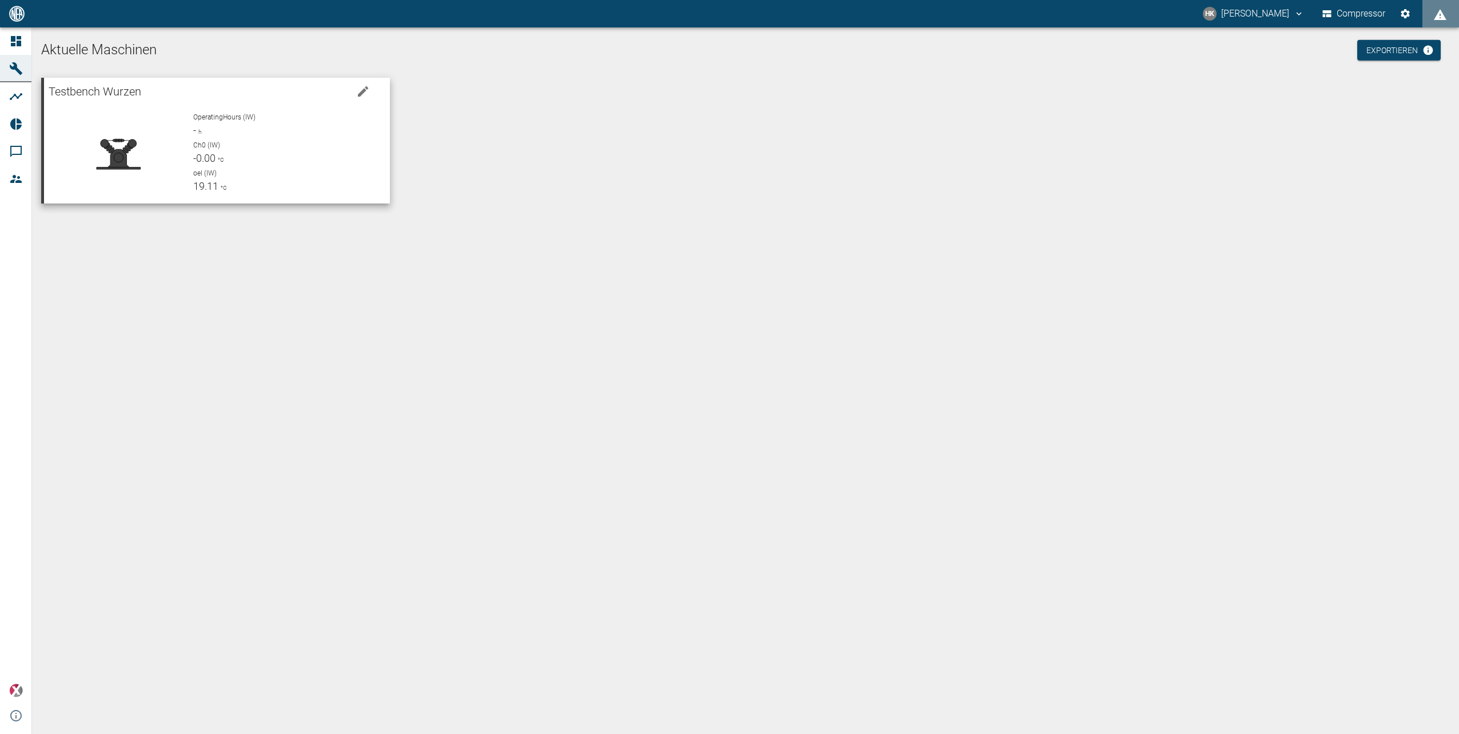
click at [248, 148] on p "Ch0 (IW)" at bounding box center [287, 145] width 188 height 10
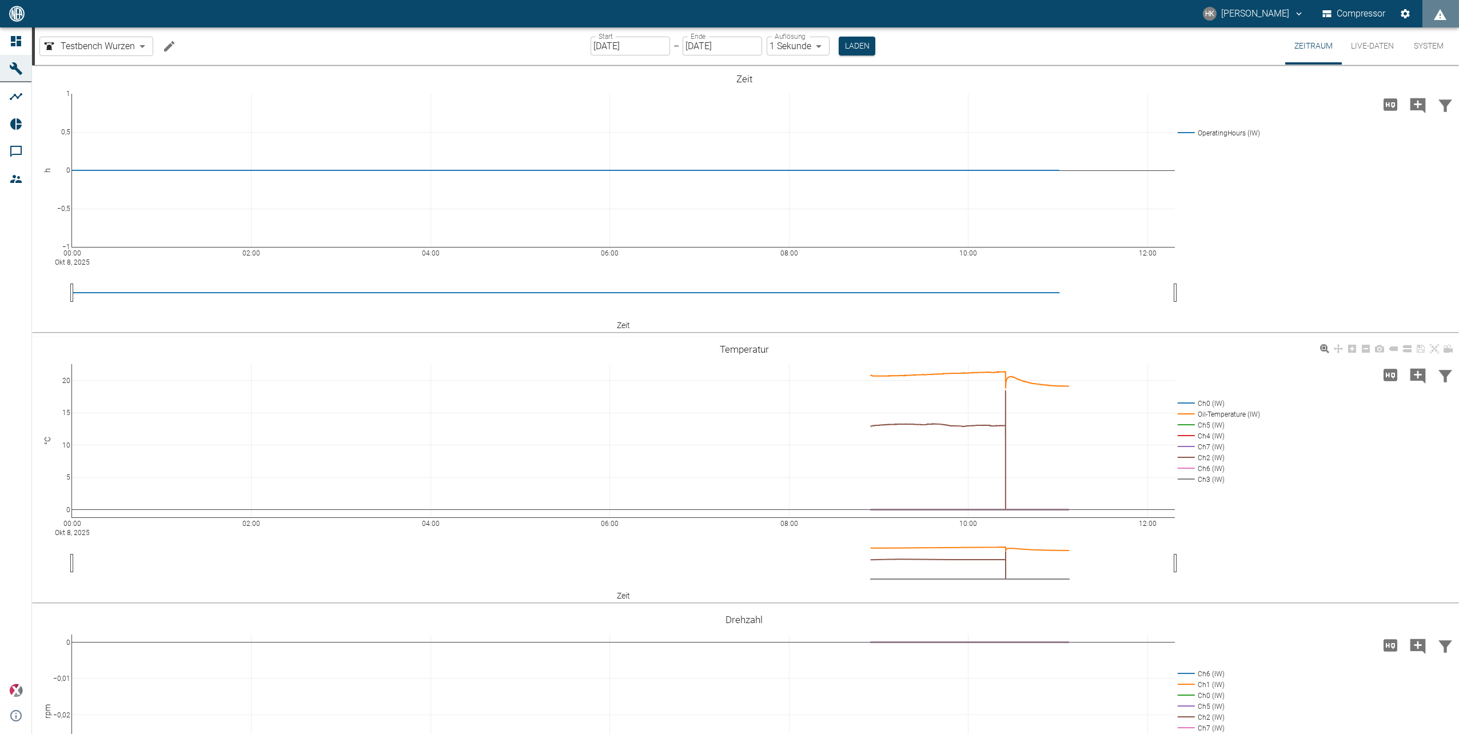
click at [1194, 476] on rect at bounding box center [1217, 479] width 85 height 11
click at [1188, 468] on rect at bounding box center [1217, 468] width 85 height 11
click at [1188, 457] on rect at bounding box center [1217, 457] width 85 height 11
click at [1183, 443] on rect at bounding box center [1217, 446] width 85 height 11
click at [1184, 432] on rect at bounding box center [1217, 436] width 85 height 11
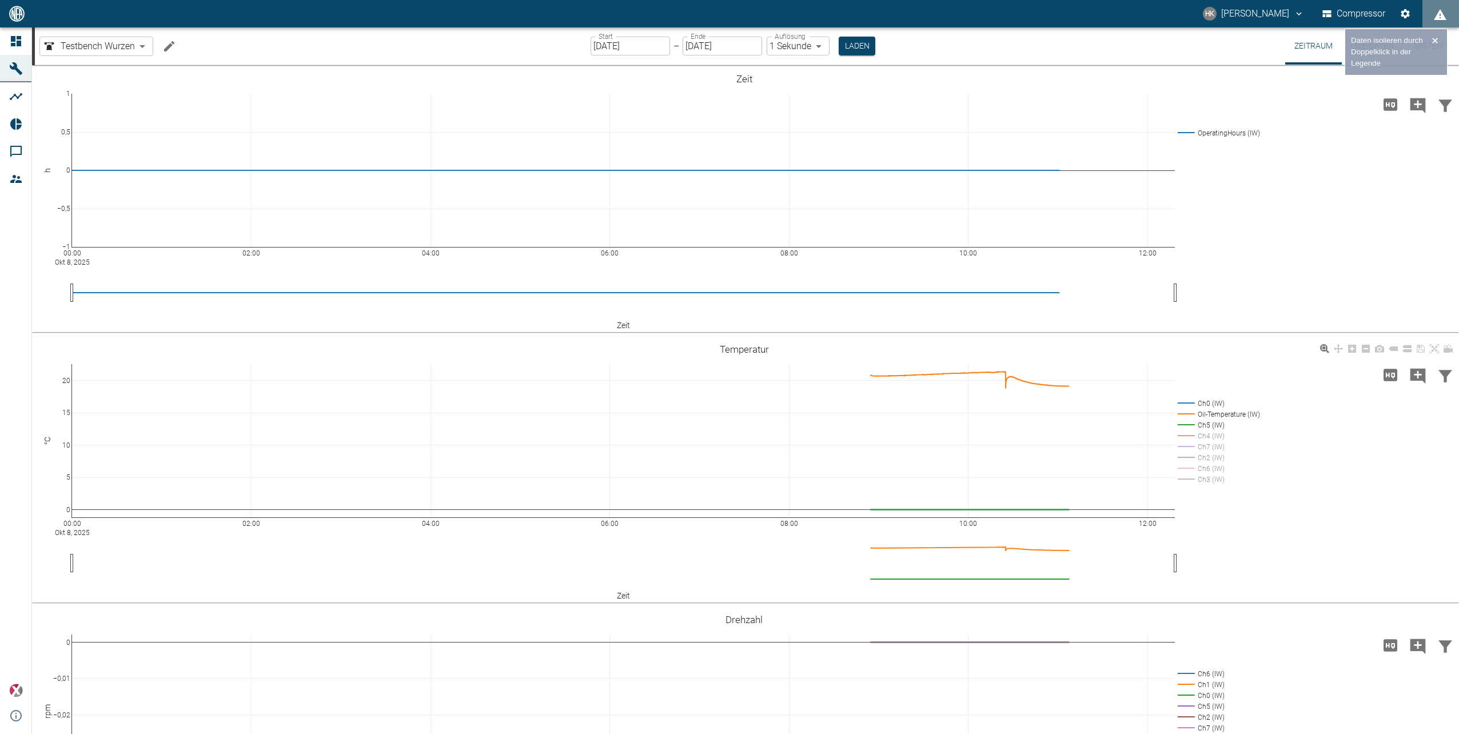
click at [1184, 425] on rect at bounding box center [1217, 425] width 85 height 11
click at [1182, 400] on rect at bounding box center [1217, 403] width 85 height 11
click at [1188, 456] on rect at bounding box center [1217, 457] width 85 height 11
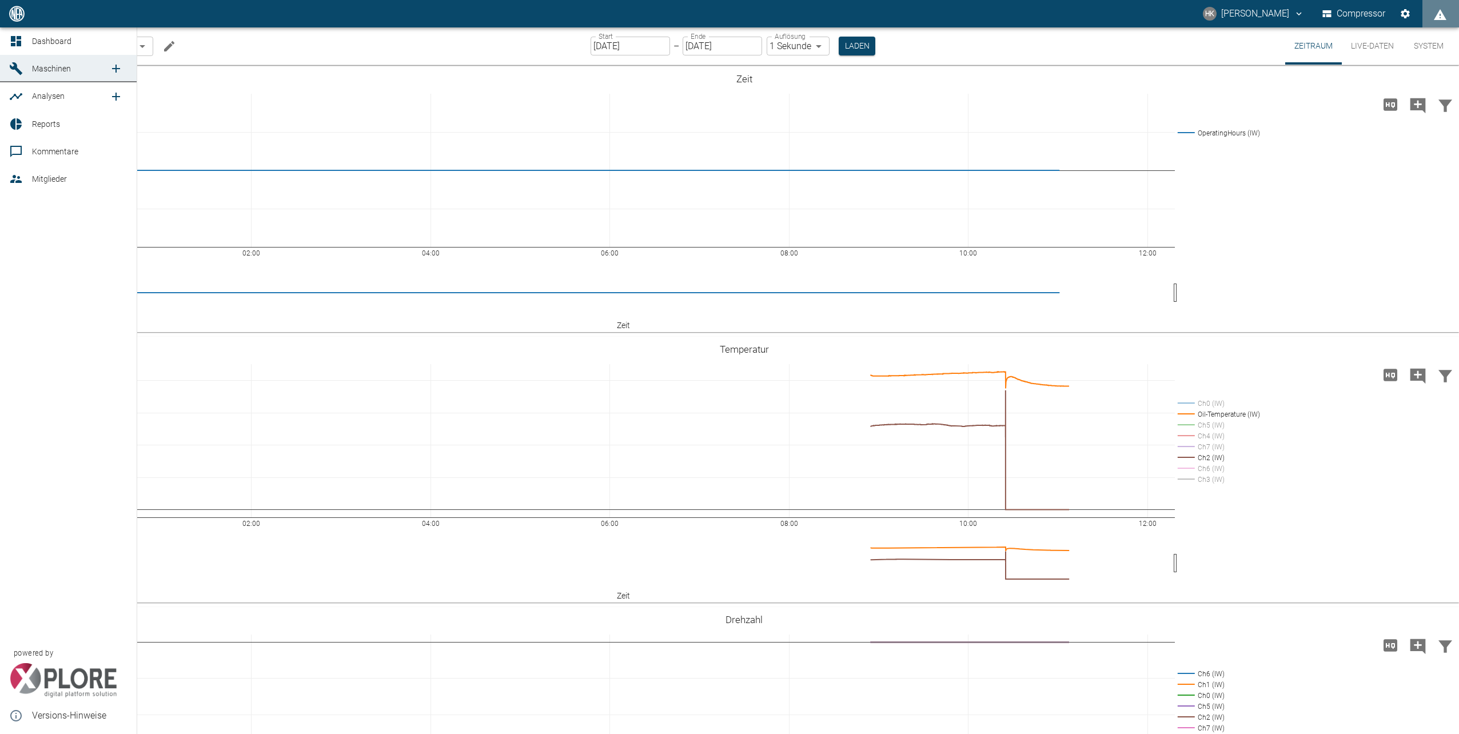
click at [27, 42] on link "Dashboard" at bounding box center [68, 40] width 137 height 27
